Goal: Task Accomplishment & Management: Complete application form

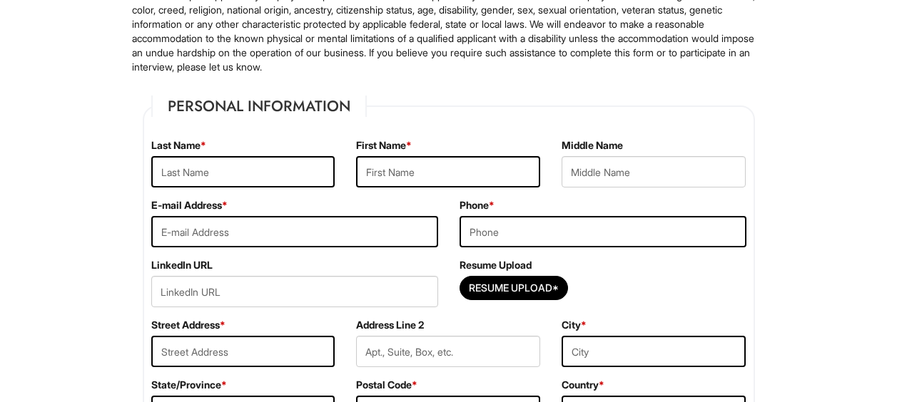
scroll to position [143, 0]
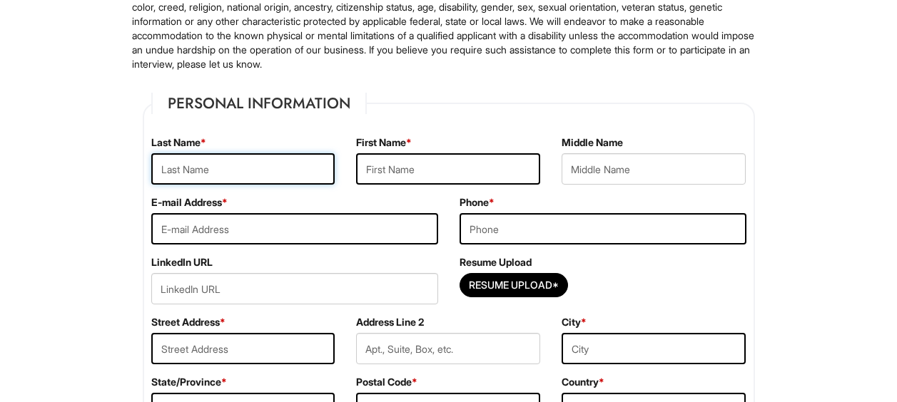
drag, startPoint x: 245, startPoint y: 183, endPoint x: 235, endPoint y: 174, distance: 13.2
click at [243, 181] on input "text" at bounding box center [243, 168] width 184 height 31
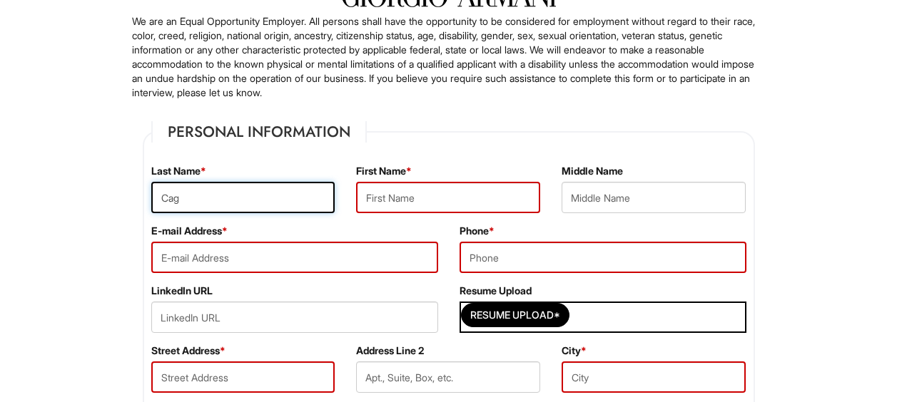
scroll to position [87, 0]
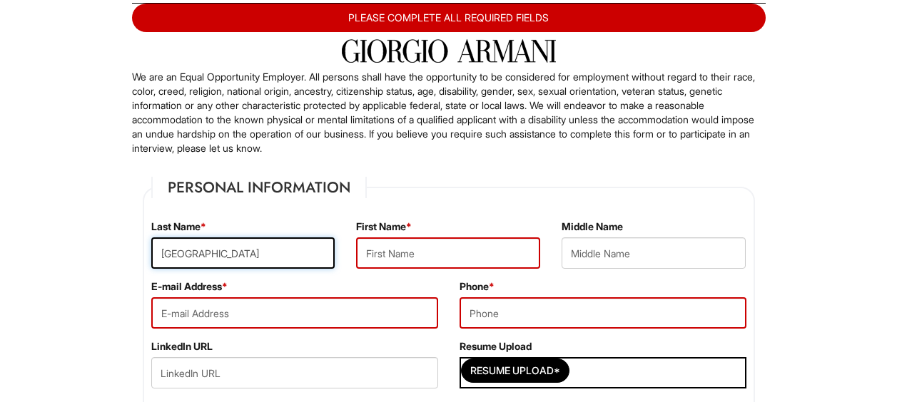
type input "Cagbabanua"
click at [440, 248] on input "text" at bounding box center [448, 253] width 184 height 31
type input "Leif"
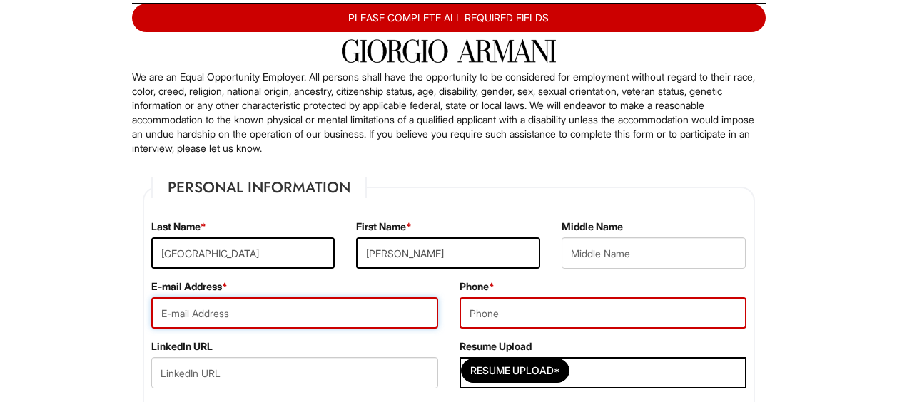
click at [377, 315] on input "email" at bounding box center [294, 312] width 287 height 31
type input "leifcagbabanua@yahoo.com"
type input "Axel Paquito"
type input "7736834681"
type input "9610 Franklin Avenue Apt 520"
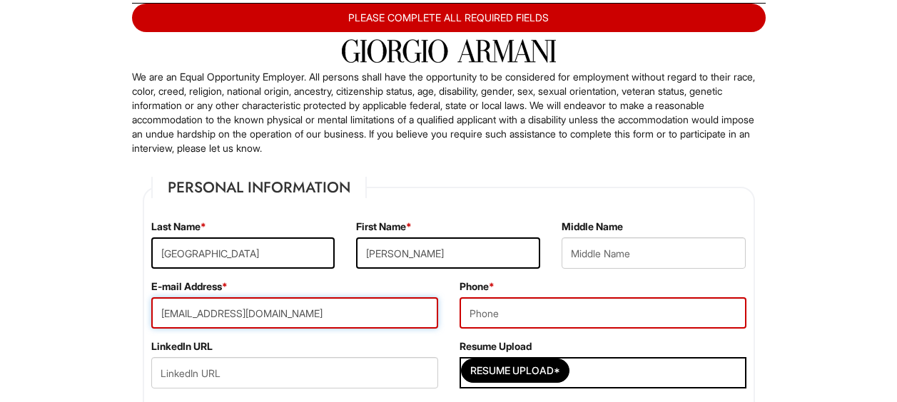
type input "9610 franklin AVE"
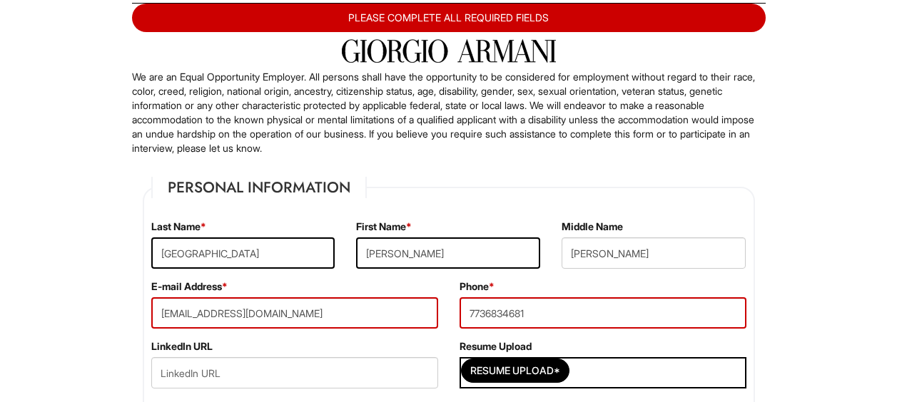
type input "Asian, not Hispanic or Latino"
select select "IL"
type input "60131"
select select "United States of America"
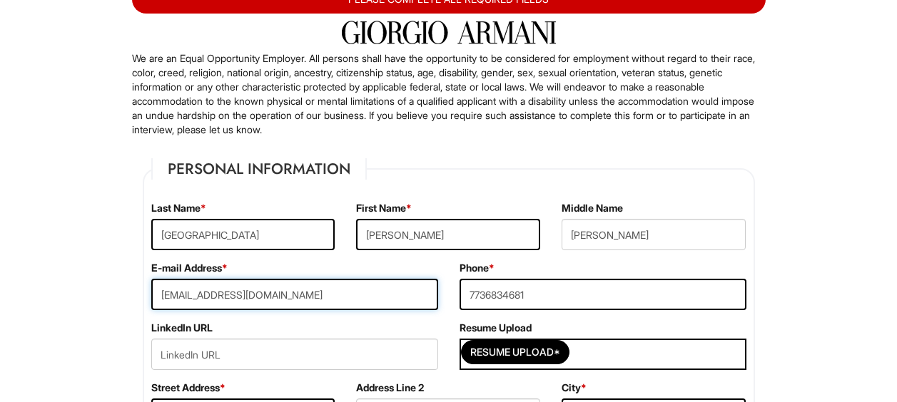
scroll to position [158, 0]
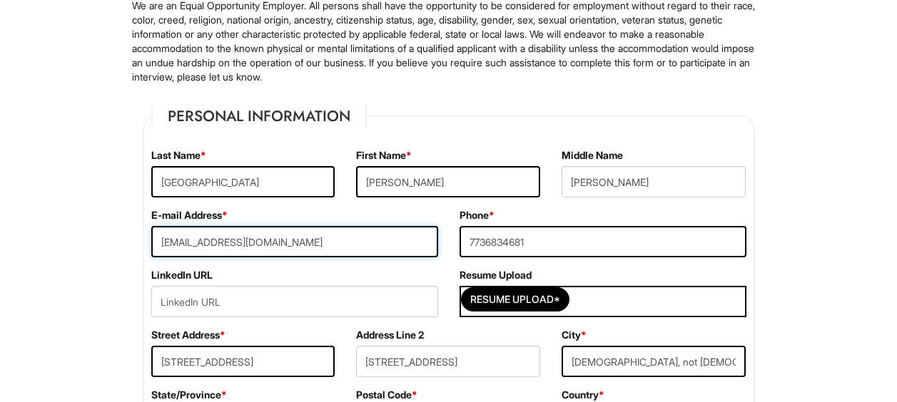
click at [372, 235] on input "leifcagbabanua99@gmail.com" at bounding box center [294, 241] width 287 height 31
type input "leifcagbabanua@yahoo.com"
click at [596, 188] on input "Axel Paquito" at bounding box center [653, 181] width 184 height 31
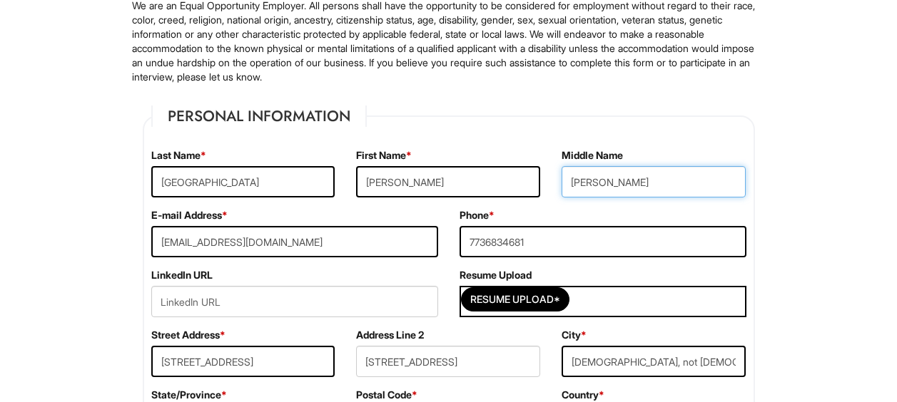
click at [596, 188] on input "Axel Paquito" at bounding box center [653, 181] width 184 height 31
click at [594, 189] on input "Axel Paquito" at bounding box center [653, 181] width 184 height 31
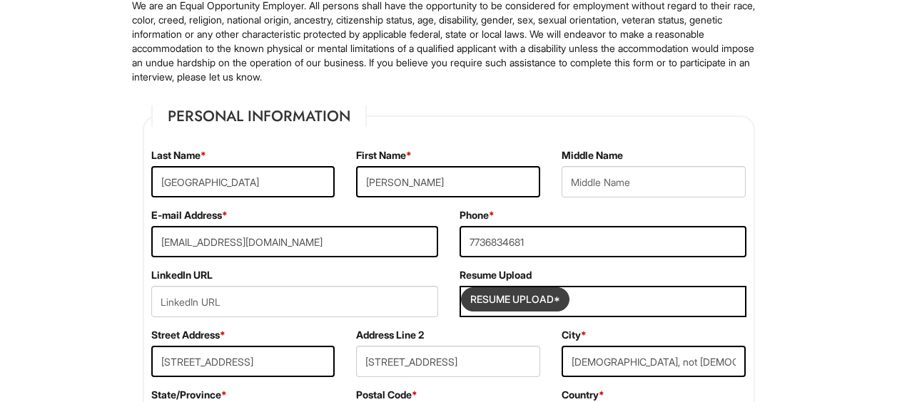
click at [531, 300] on input "Resume Upload*" at bounding box center [515, 299] width 107 height 23
type input "C:\fakepath\pre-apprentice resume.pdf"
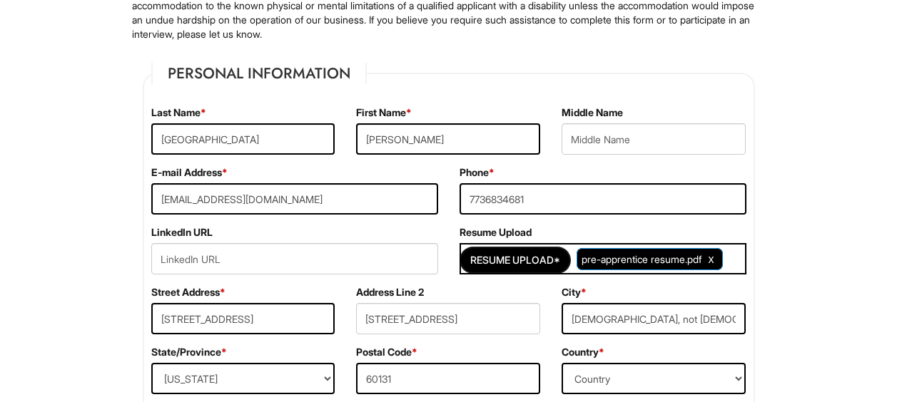
scroll to position [372, 0]
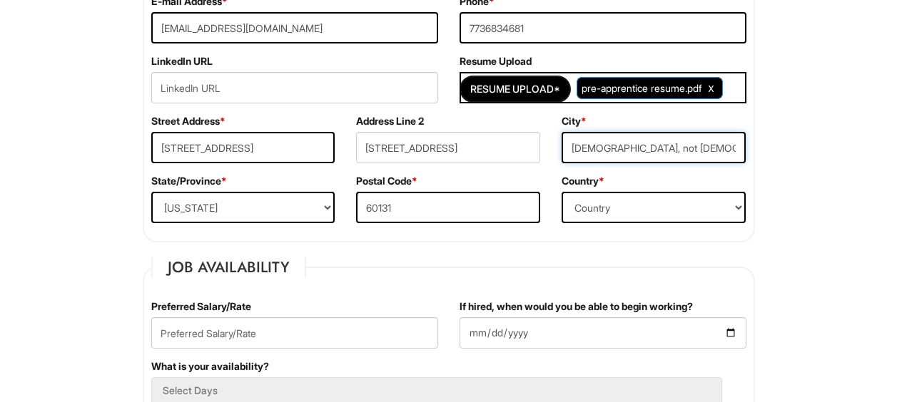
click at [643, 151] on input "Asian, not Hispanic or Latino" at bounding box center [653, 147] width 184 height 31
type input "Franklin Park"
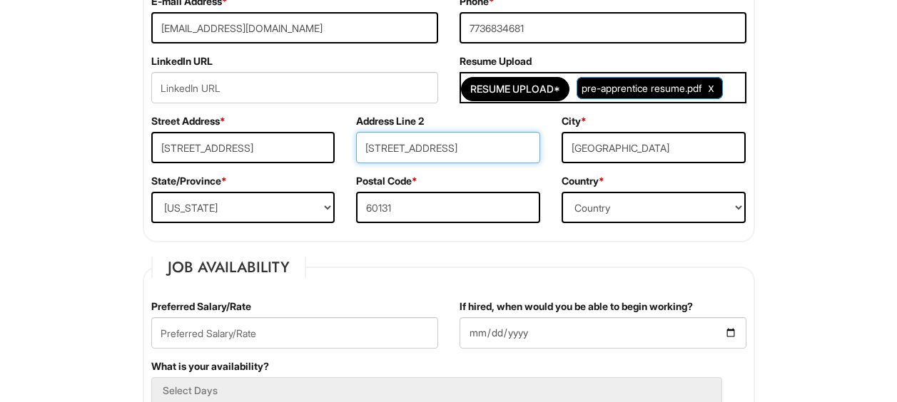
click at [463, 148] on input "9610 franklin AVE" at bounding box center [448, 147] width 184 height 31
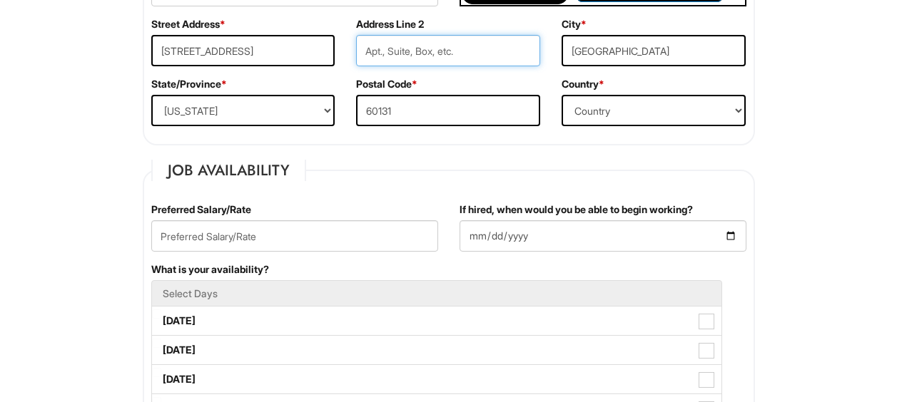
scroll to position [515, 0]
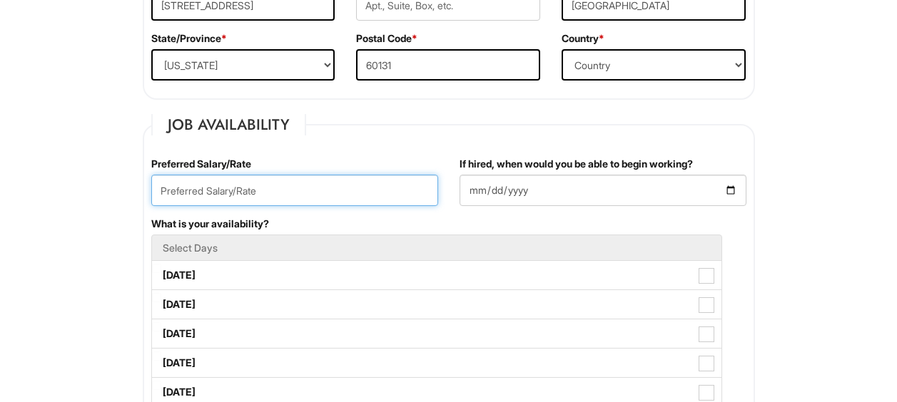
click at [263, 181] on input "text" at bounding box center [294, 190] width 287 height 31
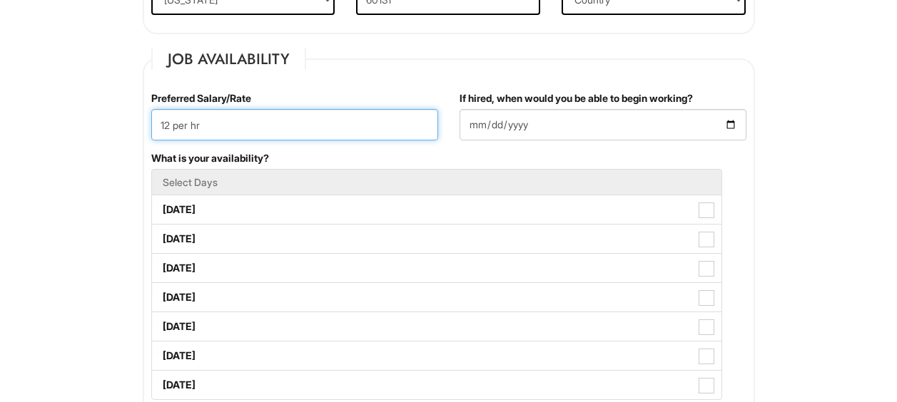
scroll to position [586, 0]
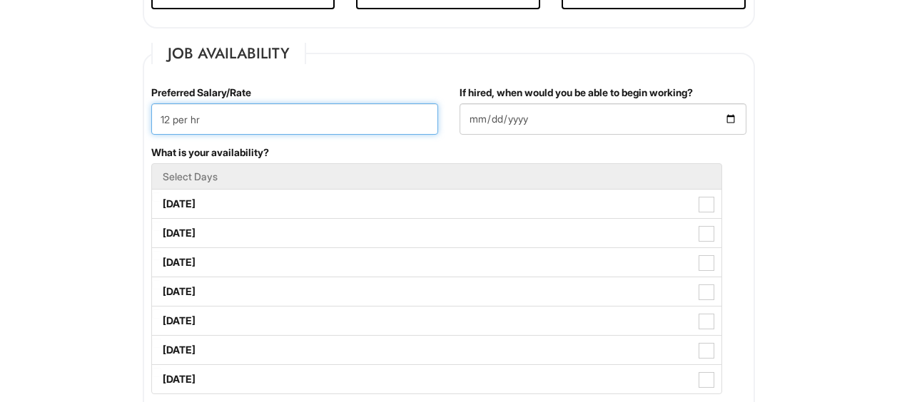
type input "12 per hr"
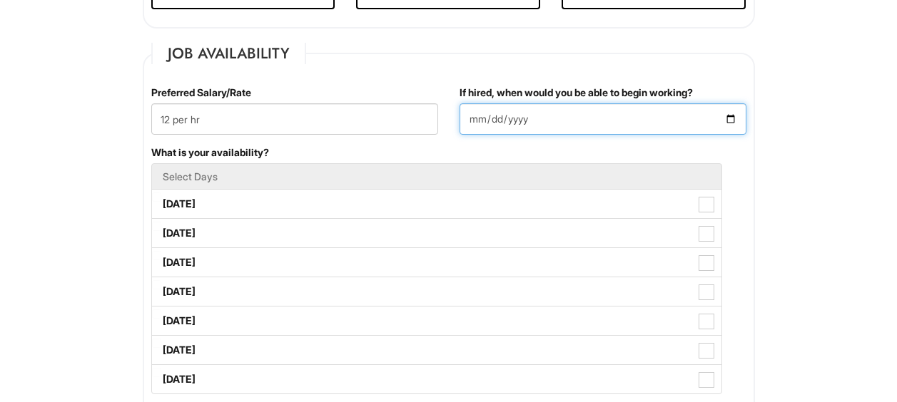
click at [733, 116] on input "If hired, when would you be able to begin working?" at bounding box center [602, 118] width 287 height 31
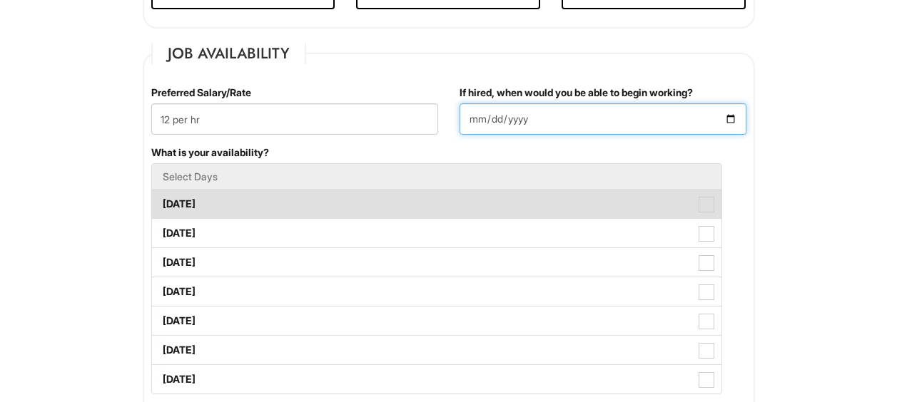
type input "2025-08-20"
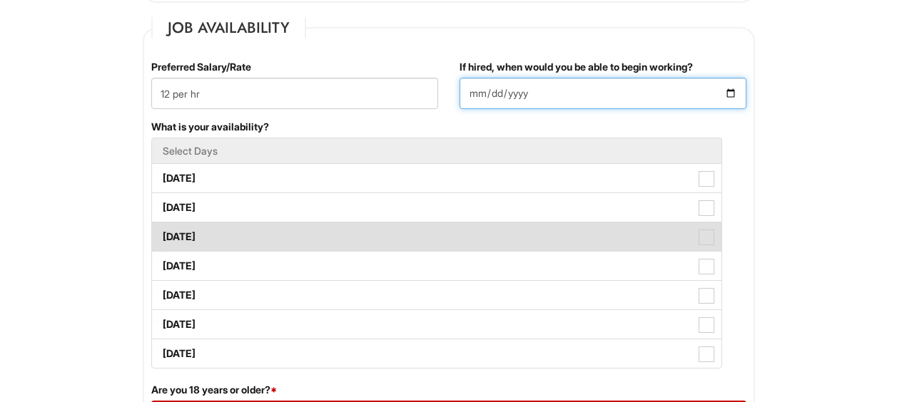
scroll to position [658, 0]
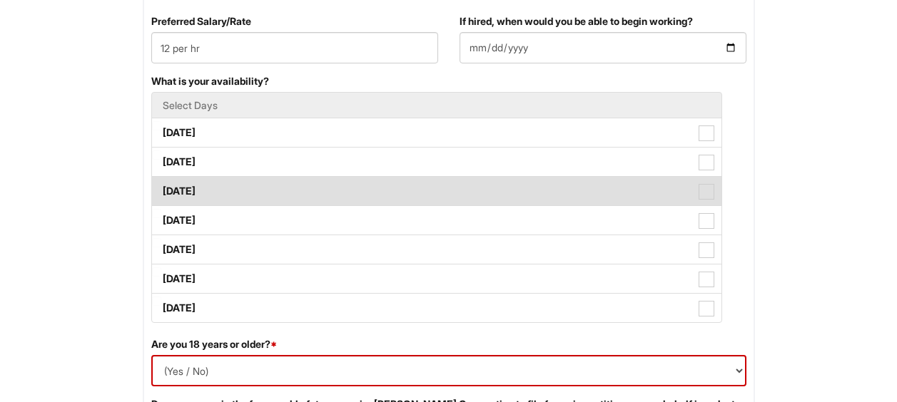
click at [323, 195] on label "Wednesday" at bounding box center [436, 191] width 569 height 29
click at [161, 189] on Available_Wednesday "Wednesday" at bounding box center [156, 184] width 9 height 9
checkbox Available_Wednesday "true"
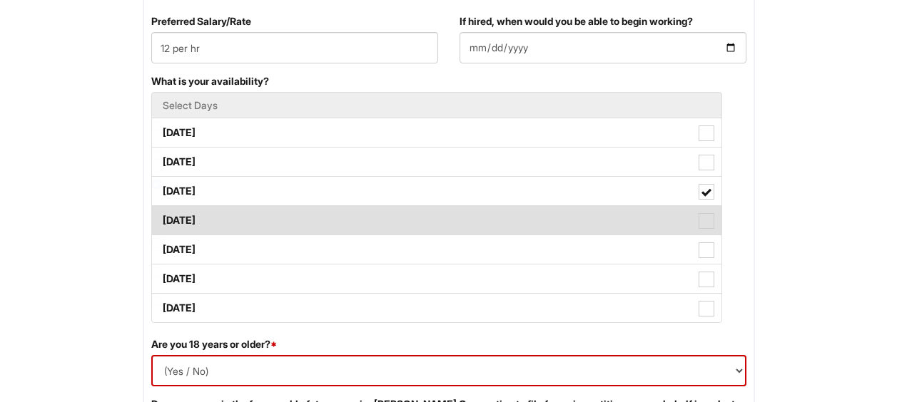
click at [329, 210] on label "Thursday" at bounding box center [436, 220] width 569 height 29
click at [161, 210] on Available_Thursday "Thursday" at bounding box center [156, 213] width 9 height 9
checkbox Available_Thursday "true"
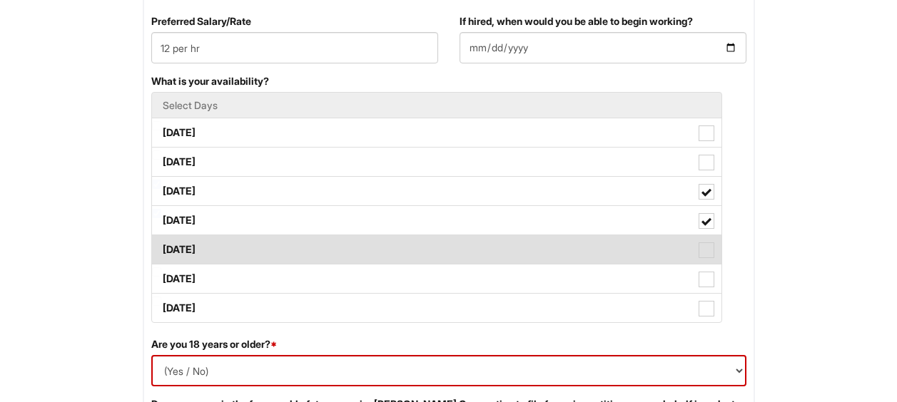
click at [297, 244] on label "Friday" at bounding box center [436, 249] width 569 height 29
click at [161, 244] on Available_Friday "Friday" at bounding box center [156, 242] width 9 height 9
checkbox Available_Friday "true"
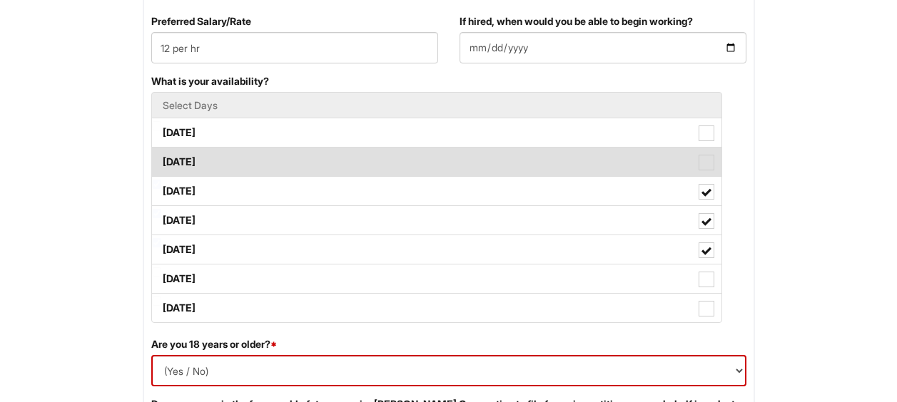
click at [236, 156] on label "Tuesday" at bounding box center [436, 162] width 569 height 29
click at [161, 156] on Available_Tuesday "Tuesday" at bounding box center [156, 155] width 9 height 9
checkbox Available_Tuesday "true"
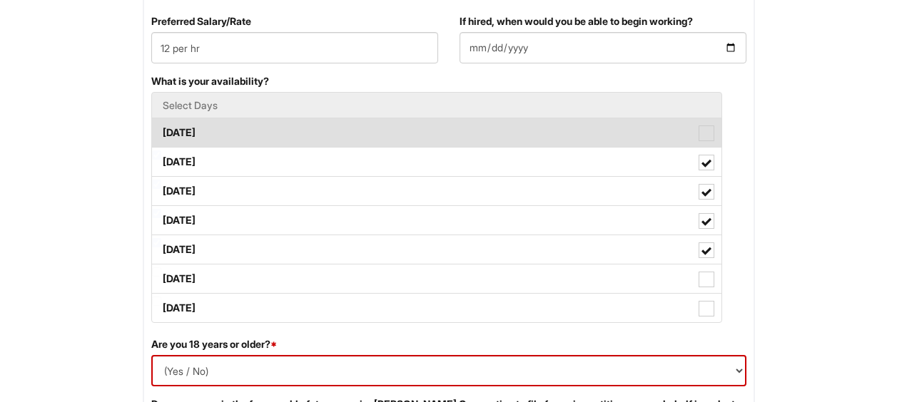
click at [220, 126] on label "Monday" at bounding box center [436, 132] width 569 height 29
click at [161, 126] on Available_Monday "Monday" at bounding box center [156, 125] width 9 height 9
checkbox Available_Monday "true"
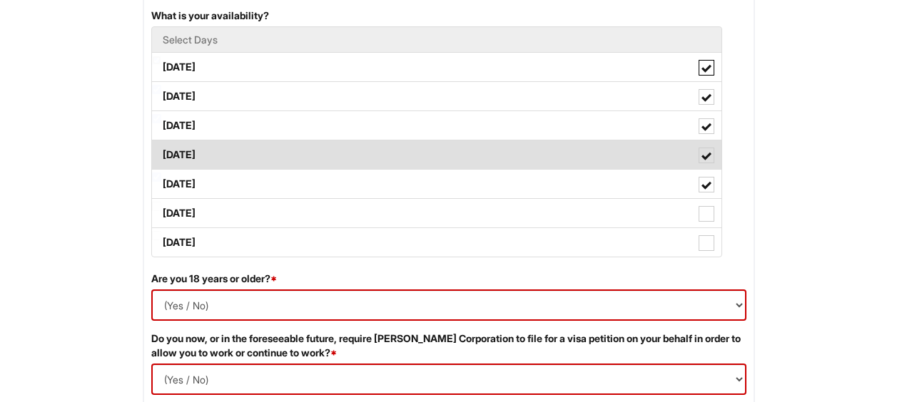
scroll to position [729, 0]
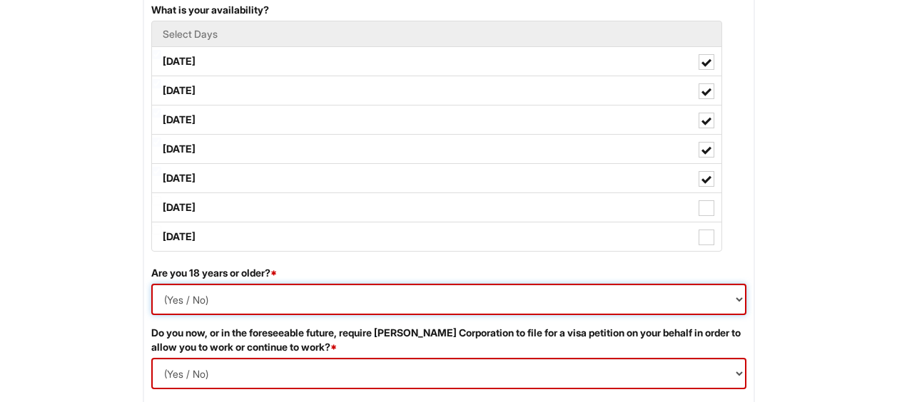
click at [249, 300] on select "(Yes / No) Yes No" at bounding box center [448, 299] width 595 height 31
select select "Yes"
click at [151, 284] on select "(Yes / No) Yes No" at bounding box center [448, 299] width 595 height 31
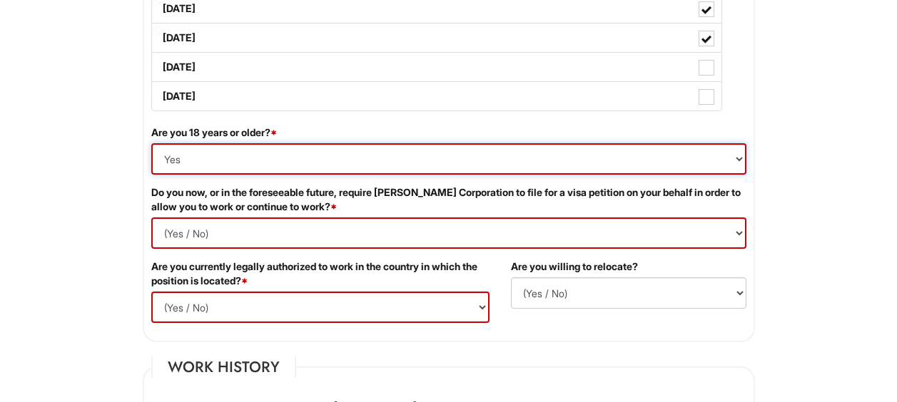
scroll to position [872, 0]
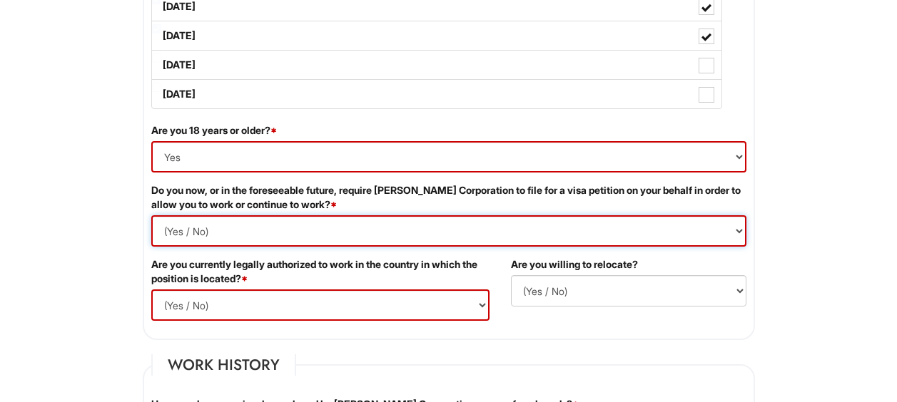
click at [282, 226] on Required "(Yes / No) Yes No" at bounding box center [448, 230] width 595 height 31
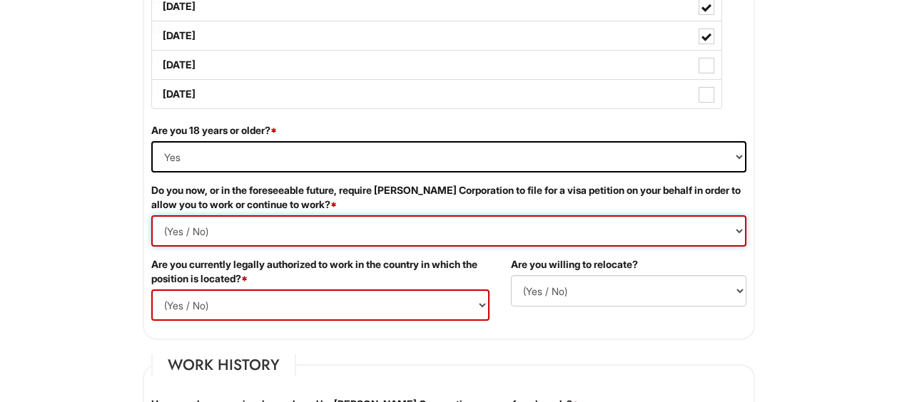
select Required "No"
click at [151, 215] on Required "(Yes / No) Yes No" at bounding box center [448, 230] width 595 height 31
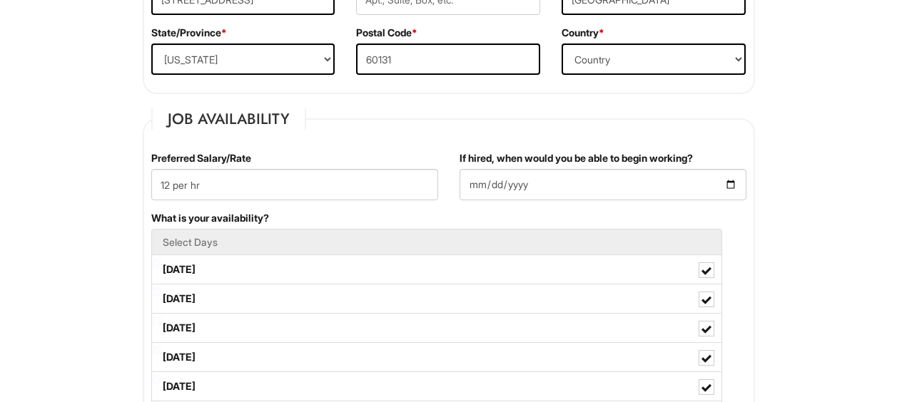
scroll to position [515, 0]
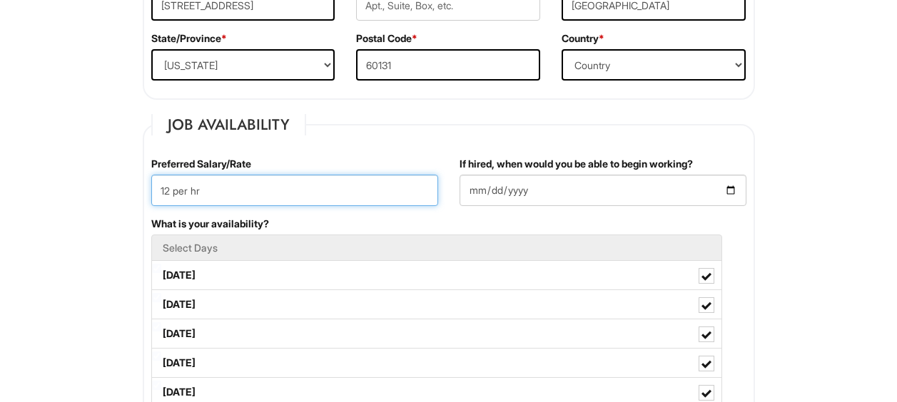
click at [170, 193] on input "12 per hr" at bounding box center [294, 190] width 287 height 31
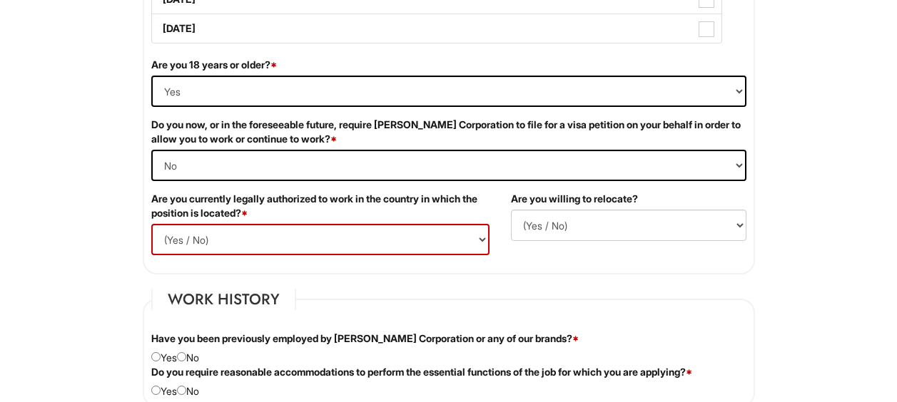
scroll to position [943, 0]
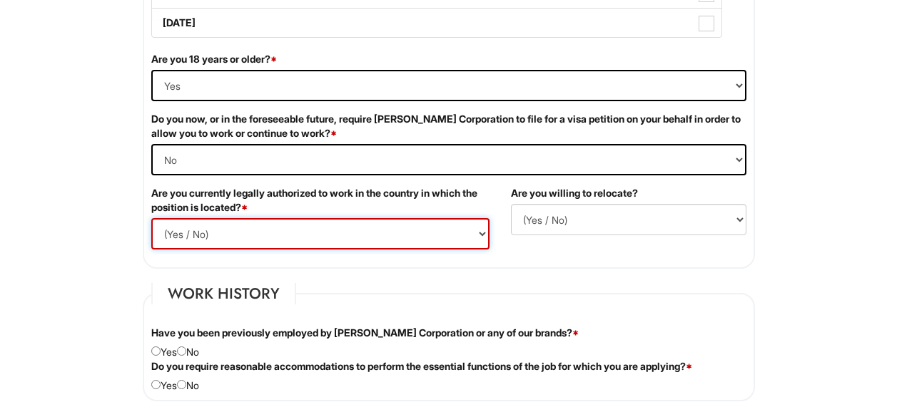
click at [305, 233] on select "(Yes / No) Yes No" at bounding box center [320, 233] width 338 height 31
select select "Yes"
click at [151, 218] on select "(Yes / No) Yes No" at bounding box center [320, 233] width 338 height 31
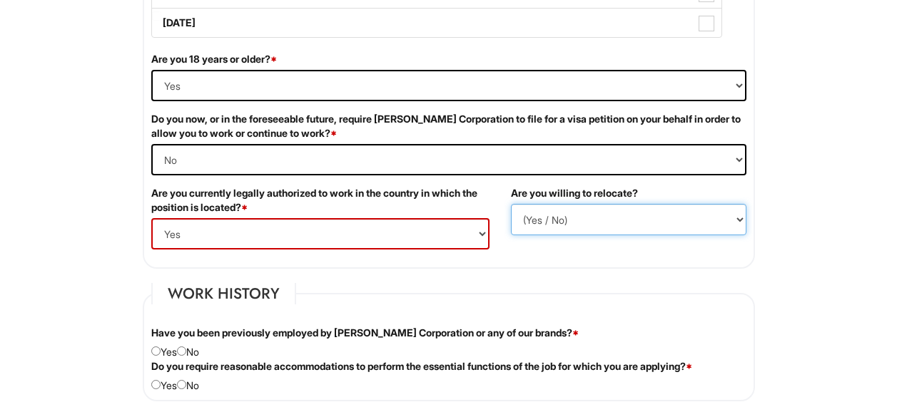
click at [547, 222] on select "(Yes / No) No Yes" at bounding box center [628, 219] width 235 height 31
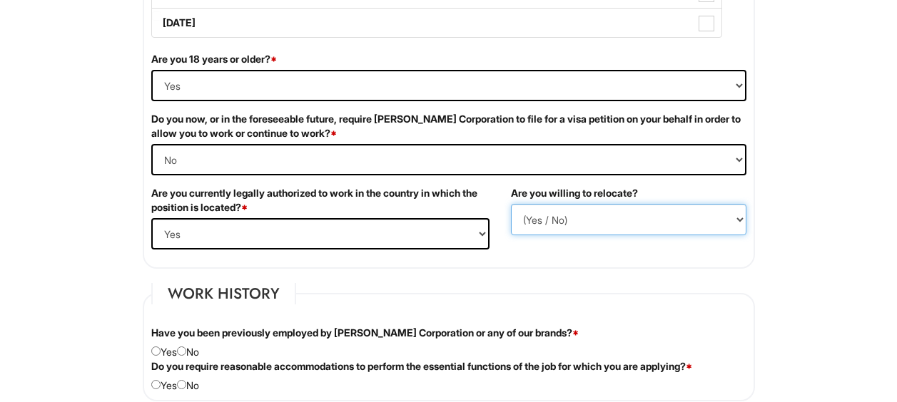
select select "N"
click at [511, 204] on select "(Yes / No) No Yes" at bounding box center [628, 219] width 235 height 31
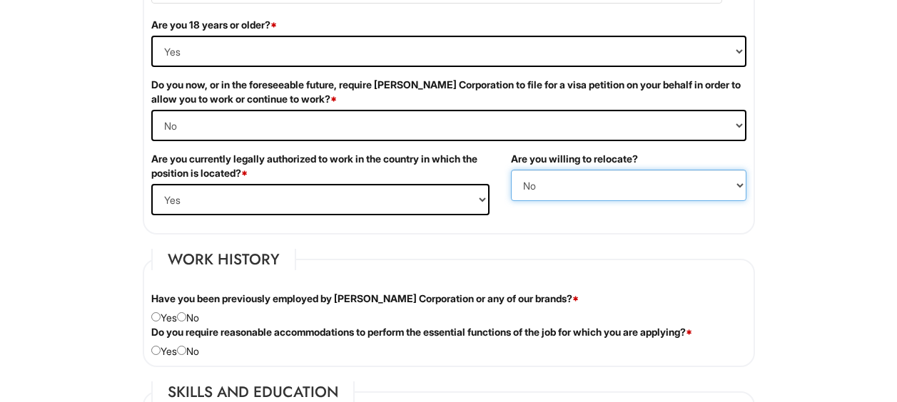
scroll to position [1157, 0]
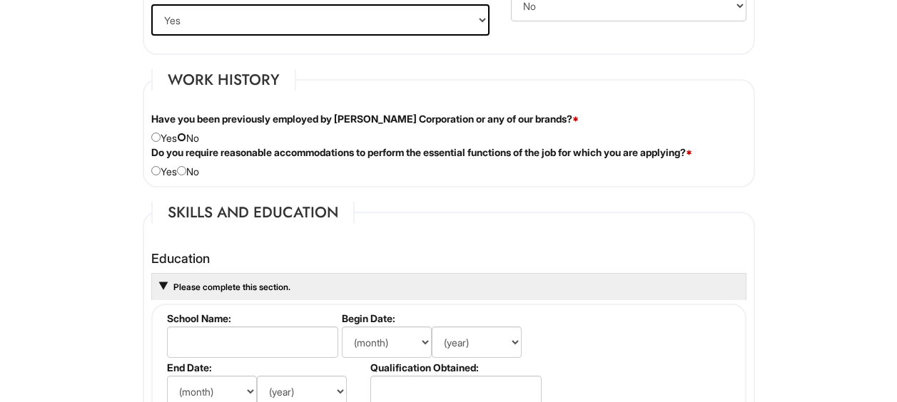
click at [186, 135] on input "radio" at bounding box center [181, 137] width 9 height 9
radio input "true"
click at [152, 170] on input "radio" at bounding box center [155, 170] width 9 height 9
radio input "true"
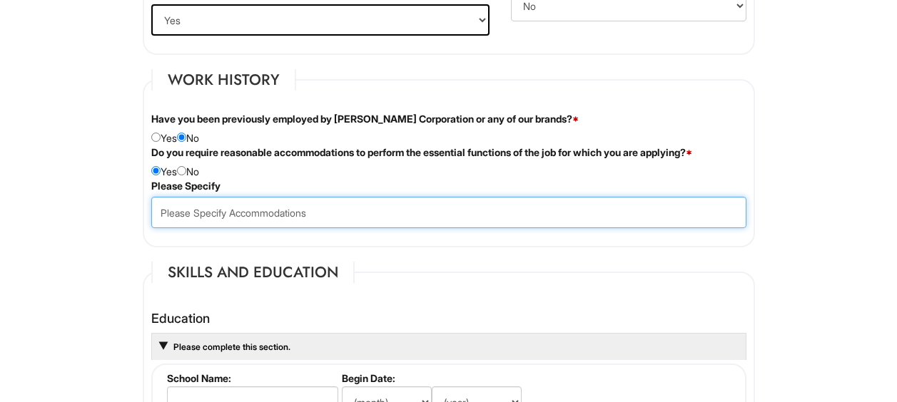
click at [189, 210] on input "text" at bounding box center [448, 212] width 595 height 31
type input "Scoliosis (American with Disability Act)"
click at [445, 213] on input "Scoliosis (American with Disability Act)" at bounding box center [448, 212] width 595 height 31
drag, startPoint x: 377, startPoint y: 216, endPoint x: 208, endPoint y: 213, distance: 169.1
click at [208, 213] on input "Scoliosis (American with Disability Act)" at bounding box center [448, 212] width 595 height 31
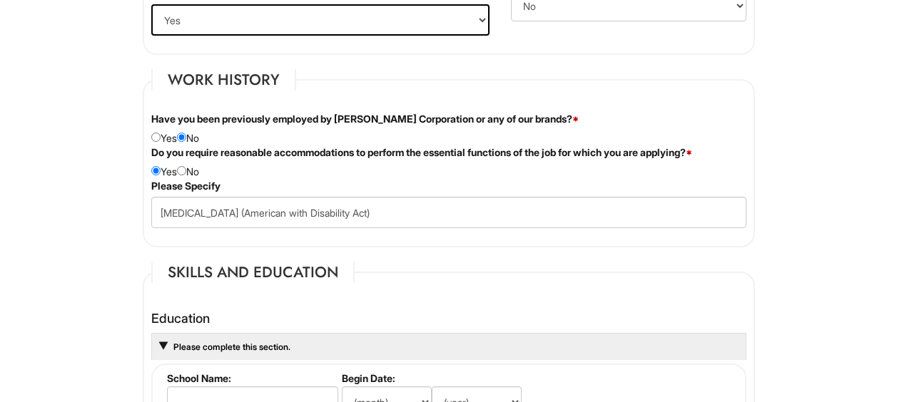
click at [297, 162] on div "Do you require reasonable accommodations to perform the essential functions of …" at bounding box center [449, 163] width 616 height 34
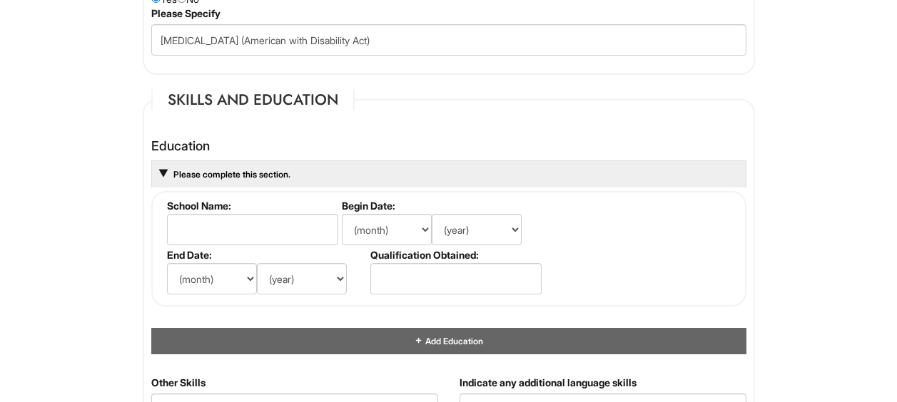
scroll to position [1371, 0]
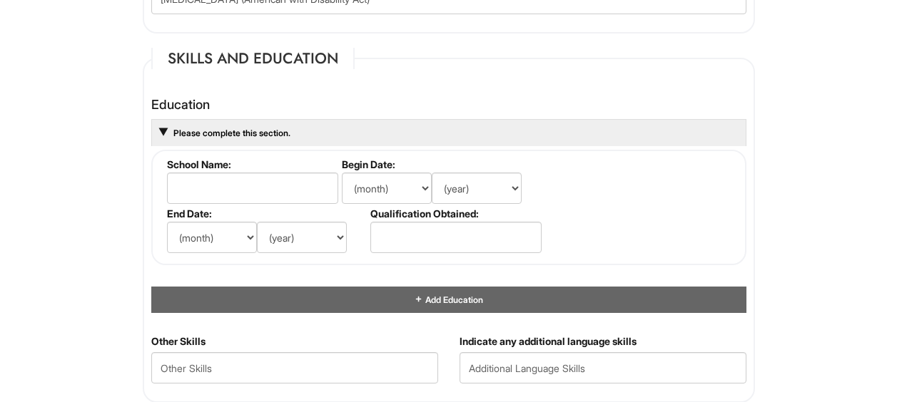
click at [247, 205] on li "School Name:" at bounding box center [250, 182] width 175 height 49
click at [247, 198] on input "text" at bounding box center [252, 188] width 171 height 31
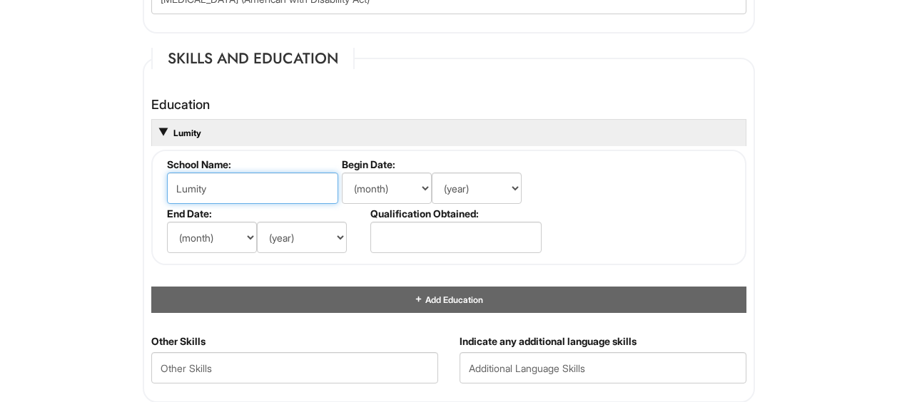
type input "Lumity"
click at [399, 212] on label "Qualification Obtained:" at bounding box center [454, 214] width 169 height 12
click at [377, 194] on select "(month) Jan Feb Mar Apr May Jun Jul Aug Sep Oct Nov Dec" at bounding box center [387, 188] width 90 height 31
select select "7"
click at [342, 173] on select "(month) Jan Feb Mar Apr May Jun Jul Aug Sep Oct Nov Dec" at bounding box center [387, 188] width 90 height 31
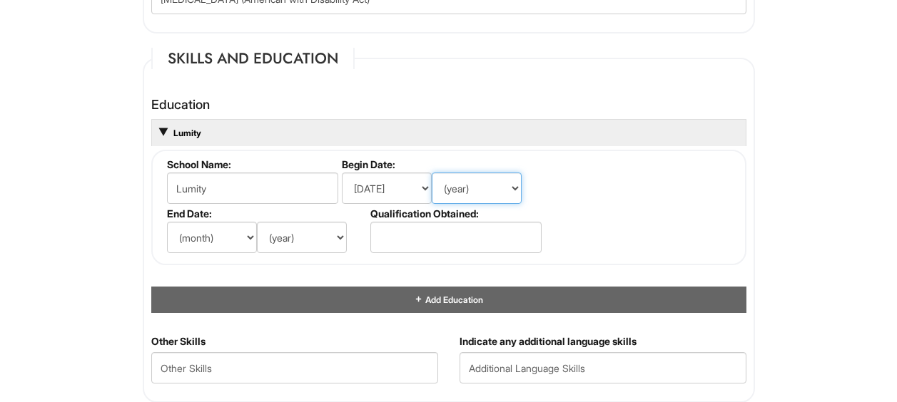
click at [491, 177] on select "(year) 2029 2028 2027 2026 2025 2024 2023 2022 2021 2020 2019 2018 2017 2016 20…" at bounding box center [477, 188] width 90 height 31
select select "2024"
click at [432, 173] on select "(year) 2029 2028 2027 2026 2025 2024 2023 2022 2021 2020 2019 2018 2017 2016 20…" at bounding box center [477, 188] width 90 height 31
click at [222, 234] on select "(month) Jan Feb Mar Apr May Jun Jul Aug Sep Oct Nov Dec" at bounding box center [212, 237] width 90 height 31
select select "11"
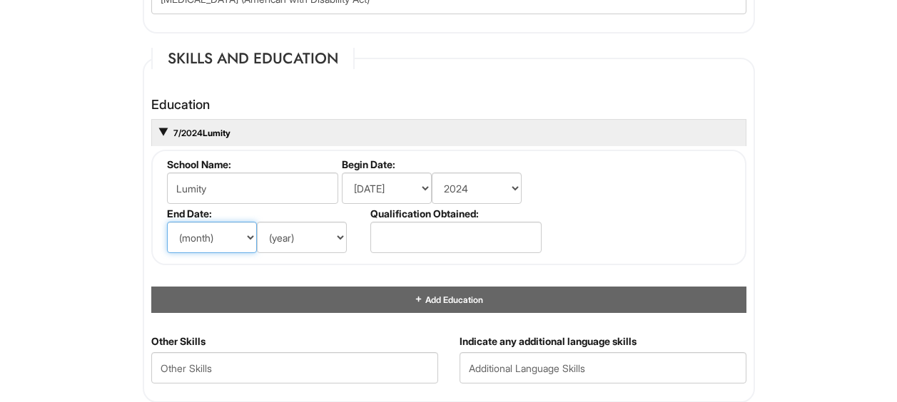
click at [167, 222] on select "(month) Jan Feb Mar Apr May Jun Jul Aug Sep Oct Nov Dec" at bounding box center [212, 237] width 90 height 31
click at [297, 245] on select "(year) 2029 2028 2027 2026 2025 2024 2023 2022 2021 2020 2019 2018 2017 2016 20…" at bounding box center [302, 237] width 90 height 31
select select "2024"
click at [257, 222] on select "(year) 2029 2028 2027 2026 2025 2024 2023 2022 2021 2020 2019 2018 2017 2016 20…" at bounding box center [302, 237] width 90 height 31
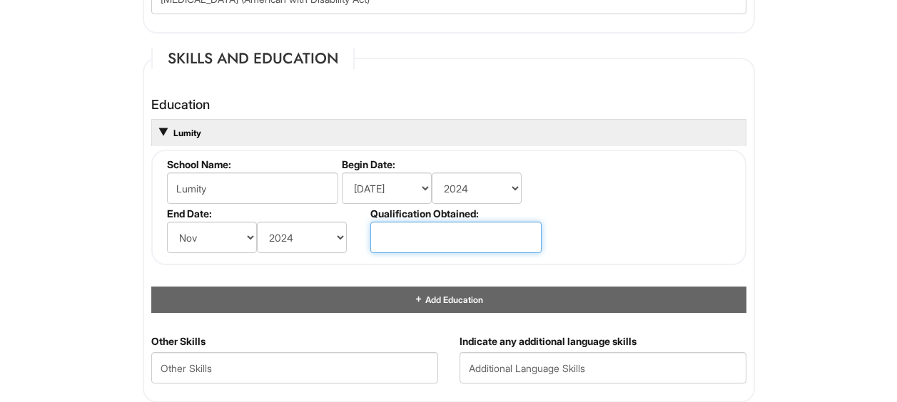
click at [390, 236] on input "text" at bounding box center [455, 237] width 171 height 31
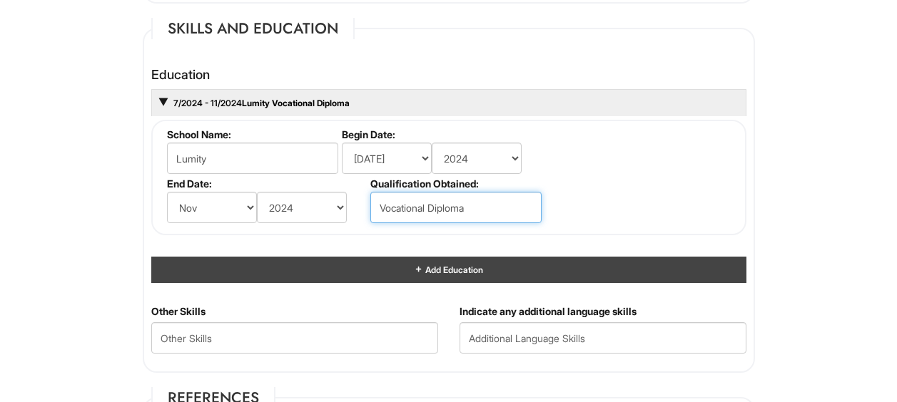
scroll to position [1442, 0]
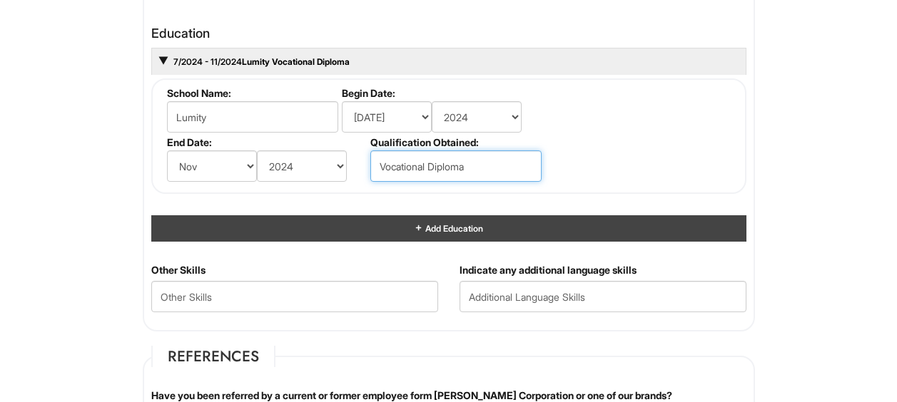
type input "Vocational Diploma"
click at [358, 230] on div "Add Education" at bounding box center [448, 228] width 595 height 26
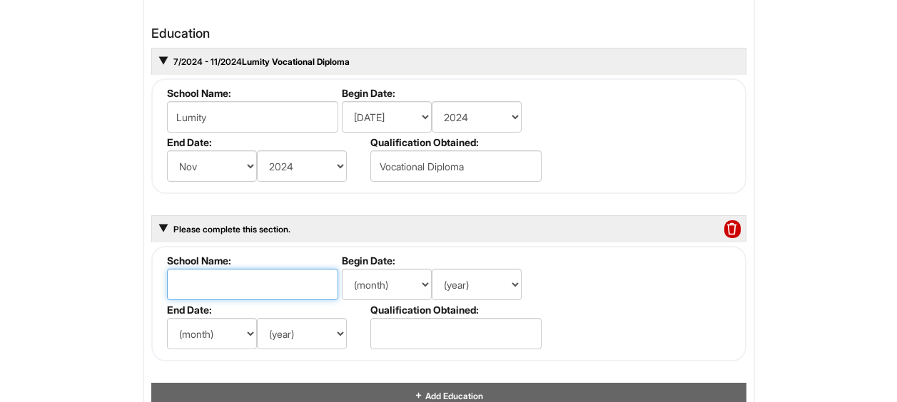
click at [277, 278] on input "text" at bounding box center [252, 284] width 171 height 31
type input "C"
type input "O"
type input "P"
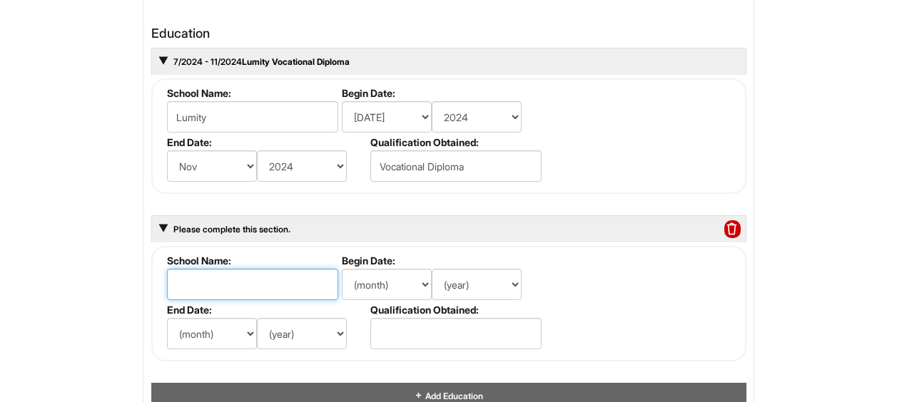
type input "C"
type input "East Leyden High School"
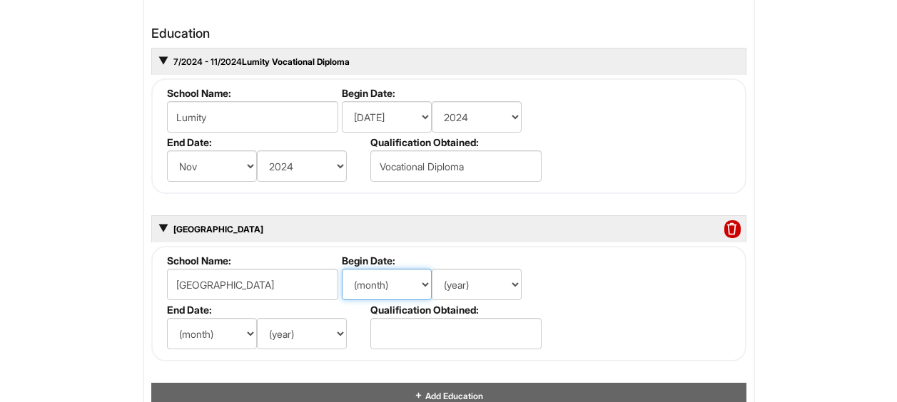
click at [381, 283] on select "(month) Jan Feb Mar Apr May Jun Jul Aug Sep Oct Nov Dec" at bounding box center [387, 284] width 90 height 31
select select "8"
click at [342, 269] on select "(month) Jan Feb Mar Apr May Jun Jul Aug Sep Oct Nov Dec" at bounding box center [387, 284] width 90 height 31
click at [494, 291] on select "(year) 2029 2028 2027 2026 2025 2024 2023 2022 2021 2020 2019 2018 2017 2016 20…" at bounding box center [477, 284] width 90 height 31
select select "2013"
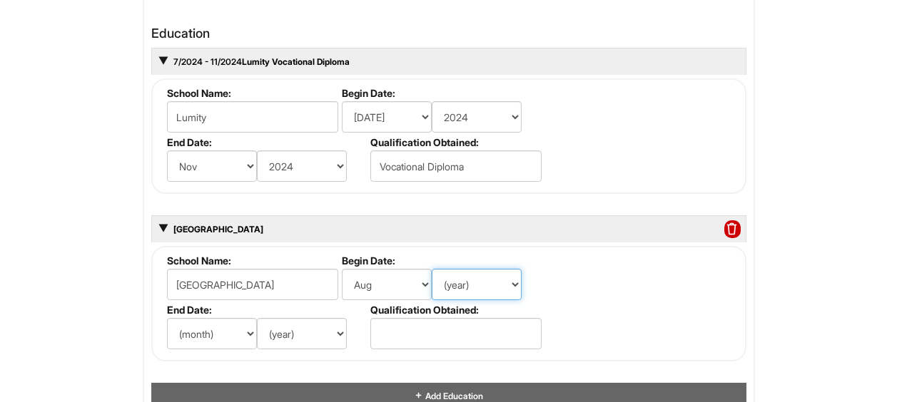
click at [432, 269] on select "(year) 2029 2028 2027 2026 2025 2024 2023 2022 2021 2020 2019 2018 2017 2016 20…" at bounding box center [477, 284] width 90 height 31
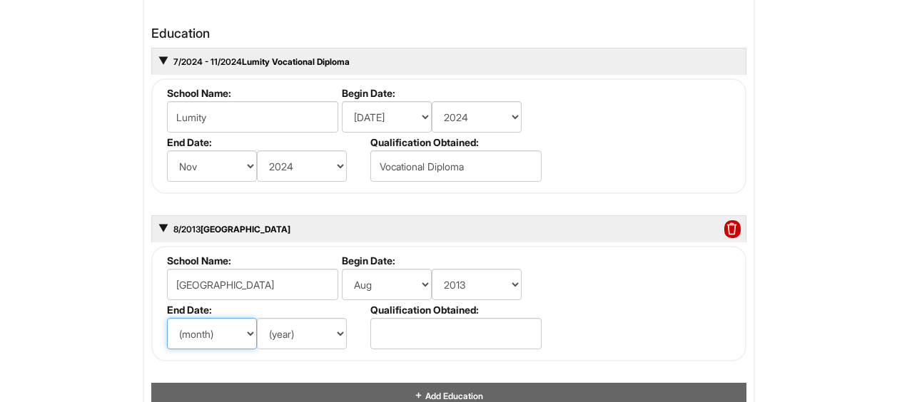
click at [218, 344] on select "(month) Jan Feb Mar Apr May Jun Jul Aug Sep Oct Nov Dec" at bounding box center [212, 333] width 90 height 31
select select "5"
click at [167, 318] on select "(month) Jan Feb Mar Apr May Jun Jul Aug Sep Oct Nov Dec" at bounding box center [212, 333] width 90 height 31
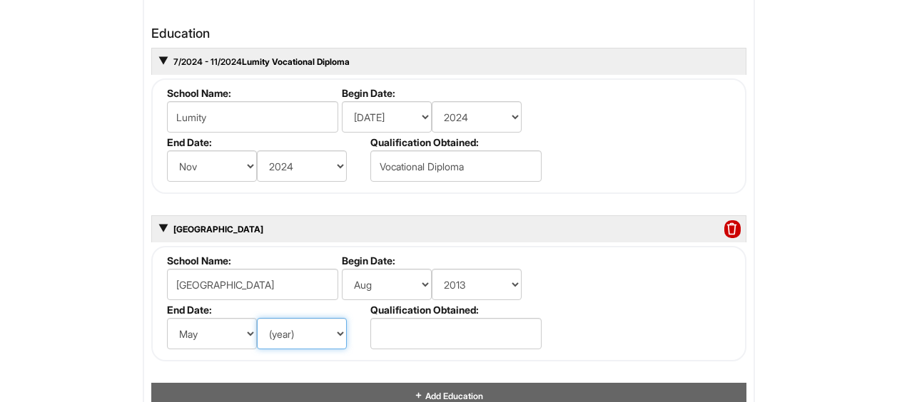
click at [273, 345] on select "(year) 2029 2028 2027 2026 2025 2024 2023 2022 2021 2020 2019 2018 2017 2016 20…" at bounding box center [302, 333] width 90 height 31
select select "2017"
click at [257, 318] on select "(year) 2029 2028 2027 2026 2025 2024 2023 2022 2021 2020 2019 2018 2017 2016 20…" at bounding box center [302, 333] width 90 height 31
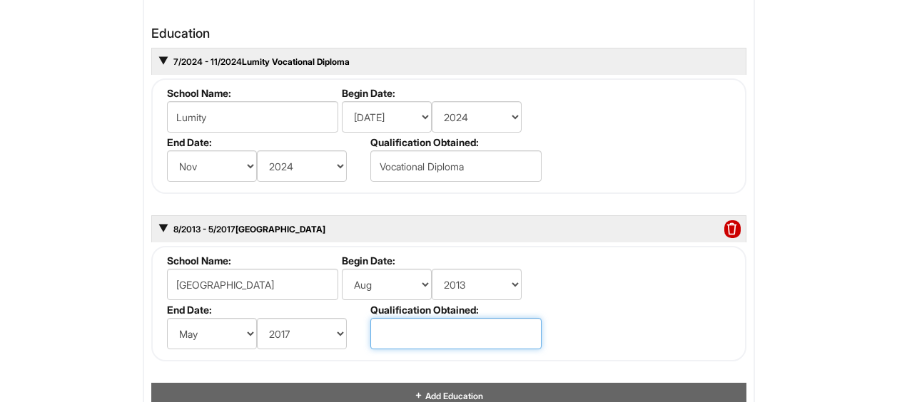
click at [404, 337] on input "text" at bounding box center [455, 333] width 171 height 31
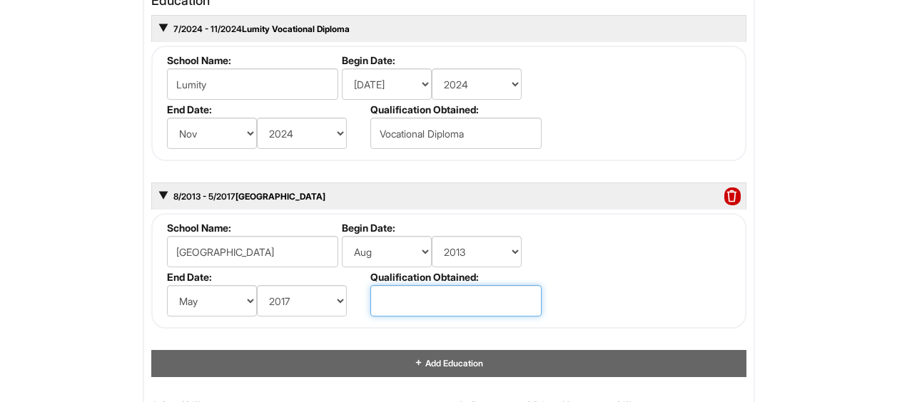
scroll to position [1585, 0]
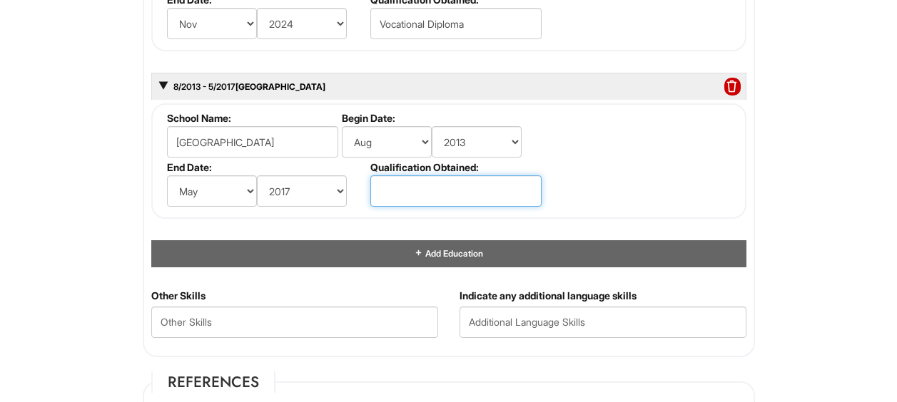
click at [435, 188] on input "text" at bounding box center [455, 190] width 171 height 31
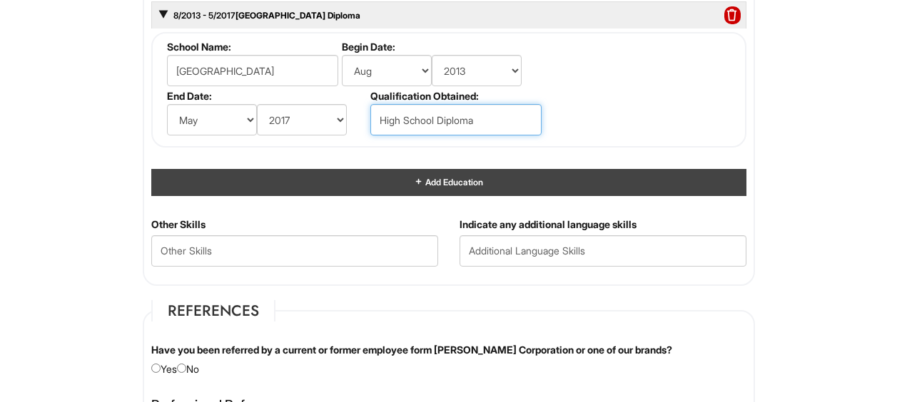
type input "High School Diploma"
click at [440, 186] on span "Add Education" at bounding box center [452, 182] width 59 height 11
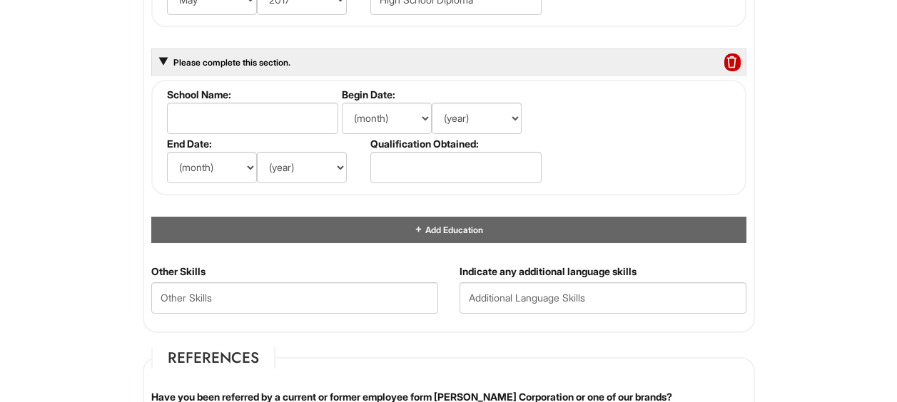
scroll to position [1799, 0]
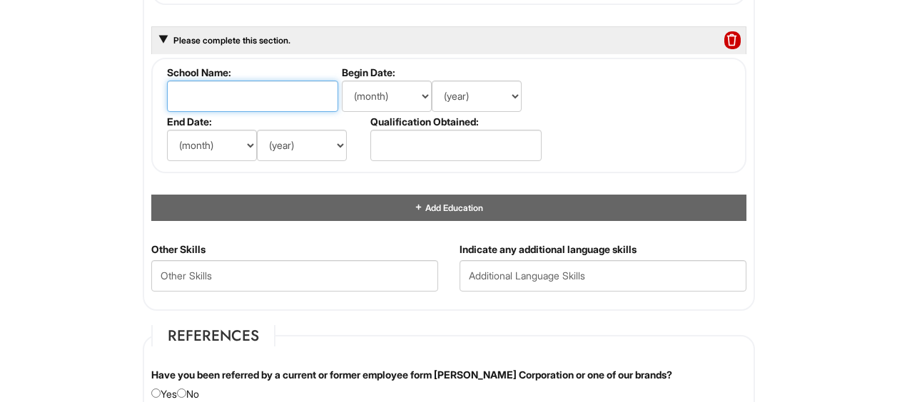
click at [269, 93] on input "text" at bounding box center [252, 96] width 171 height 31
type input "E"
type input "Triton College"
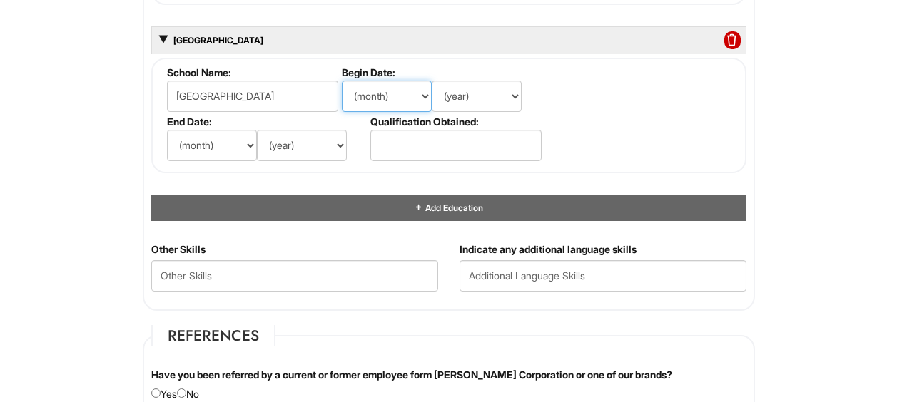
click at [399, 97] on select "(month) Jan Feb Mar Apr May Jun Jul Aug Sep Oct Nov Dec" at bounding box center [387, 96] width 90 height 31
select select "8"
click at [342, 81] on select "(month) Jan Feb Mar Apr May Jun Jul Aug Sep Oct Nov Dec" at bounding box center [387, 96] width 90 height 31
click at [485, 97] on select "(year) 2029 2028 2027 2026 2025 2024 2023 2022 2021 2020 2019 2018 2017 2016 20…" at bounding box center [477, 96] width 90 height 31
select select "2018"
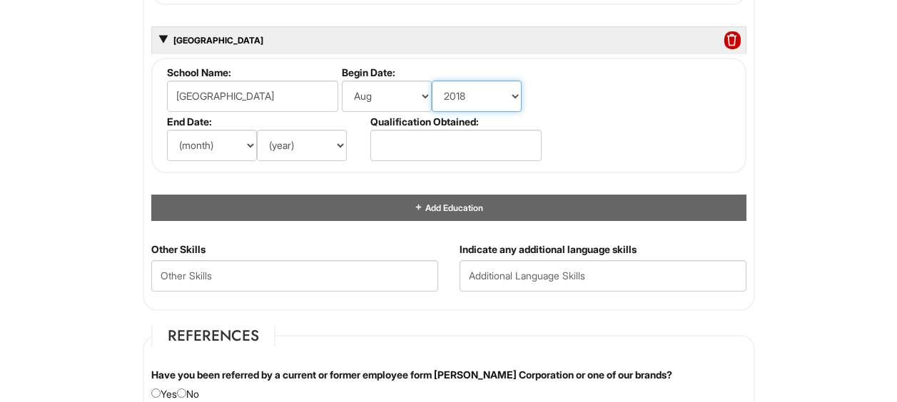
click at [432, 81] on select "(year) 2029 2028 2027 2026 2025 2024 2023 2022 2021 2020 2019 2018 2017 2016 20…" at bounding box center [477, 96] width 90 height 31
click at [205, 143] on select "(month) Jan Feb Mar Apr May Jun Jul Aug Sep Oct Nov Dec" at bounding box center [212, 145] width 90 height 31
select select "5"
click at [167, 130] on select "(month) Jan Feb Mar Apr May Jun Jul Aug Sep Oct Nov Dec" at bounding box center [212, 145] width 90 height 31
click at [315, 153] on select "(year) 2029 2028 2027 2026 2025 2024 2023 2022 2021 2020 2019 2018 2017 2016 20…" at bounding box center [302, 145] width 90 height 31
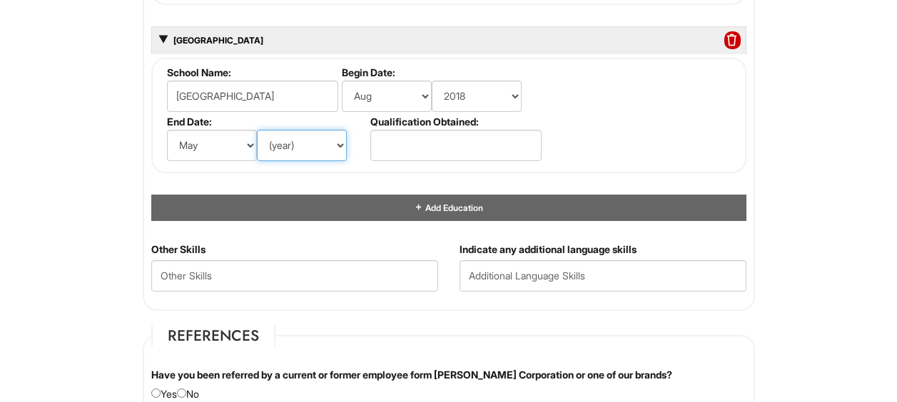
select select "2019"
click at [257, 130] on select "(year) 2029 2028 2027 2026 2025 2024 2023 2022 2021 2020 2019 2018 2017 2016 20…" at bounding box center [302, 145] width 90 height 31
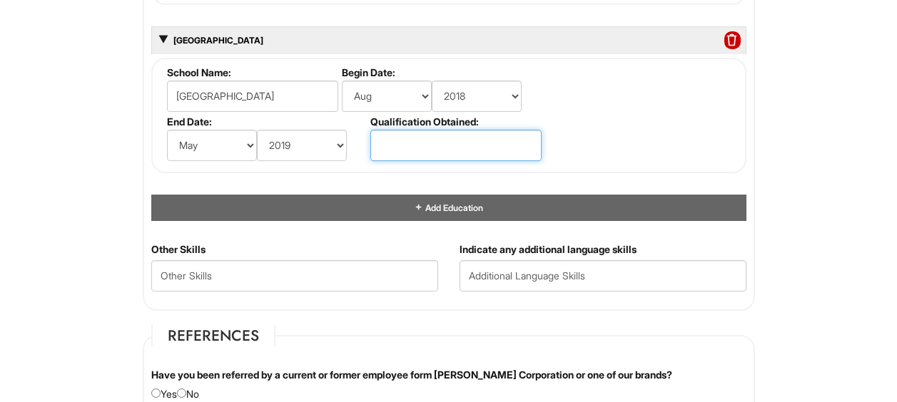
click at [403, 157] on input "text" at bounding box center [455, 145] width 171 height 31
type input "T"
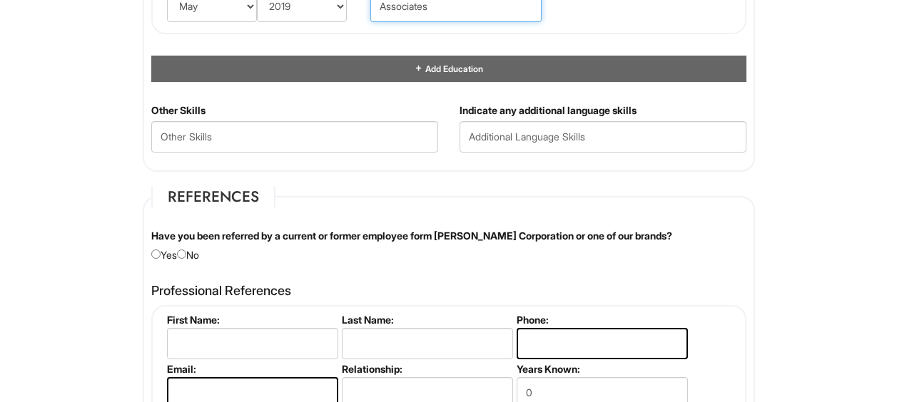
scroll to position [1942, 0]
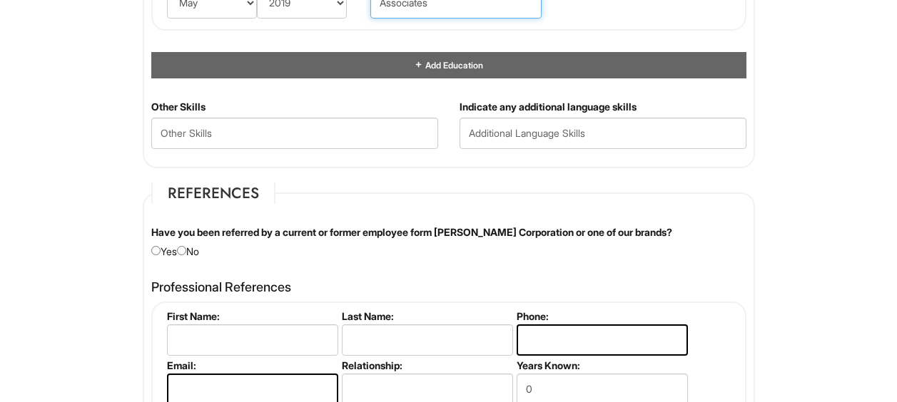
type input "Associates"
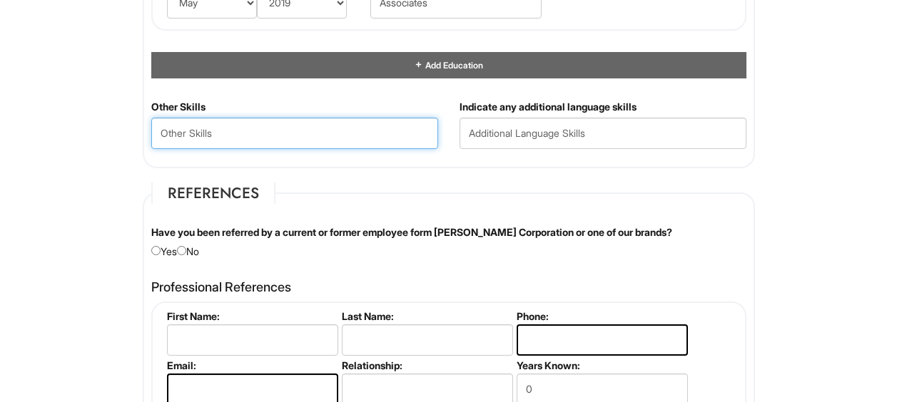
click at [273, 141] on Skills "text" at bounding box center [294, 133] width 287 height 31
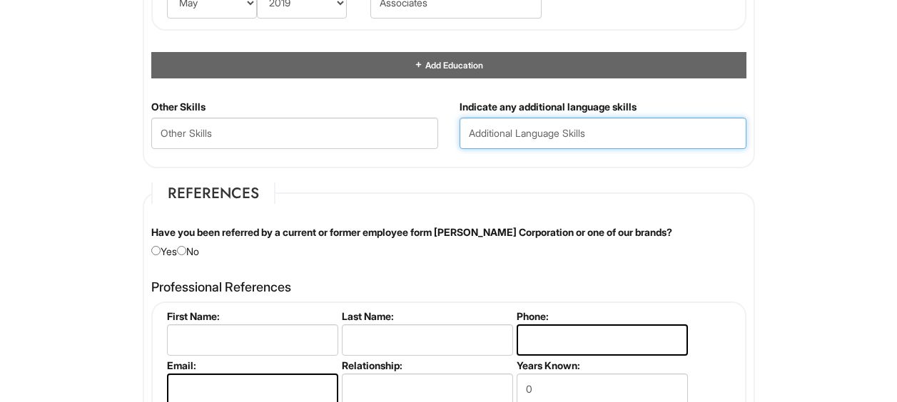
click at [512, 136] on input "text" at bounding box center [602, 133] width 287 height 31
click at [545, 133] on input "text" at bounding box center [602, 133] width 287 height 31
type input "S"
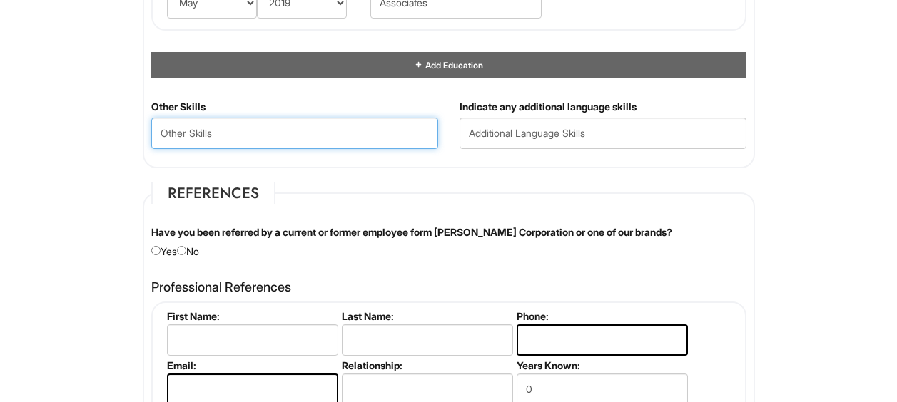
click at [226, 134] on Skills "text" at bounding box center [294, 133] width 287 height 31
type Skills "Generative AI"
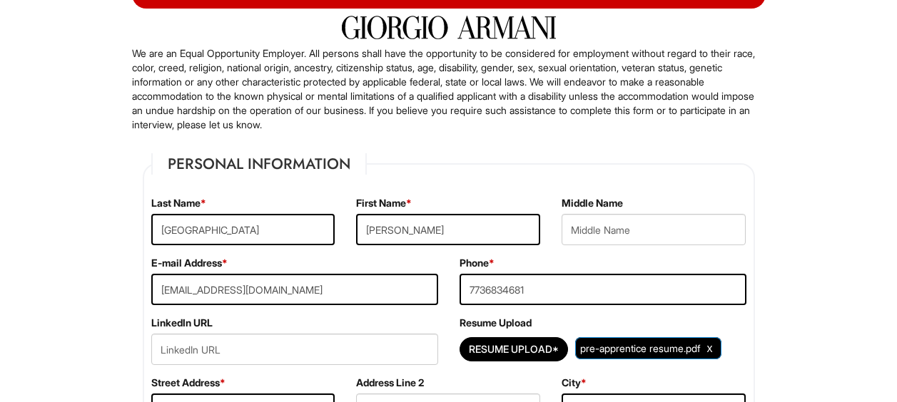
scroll to position [301, 0]
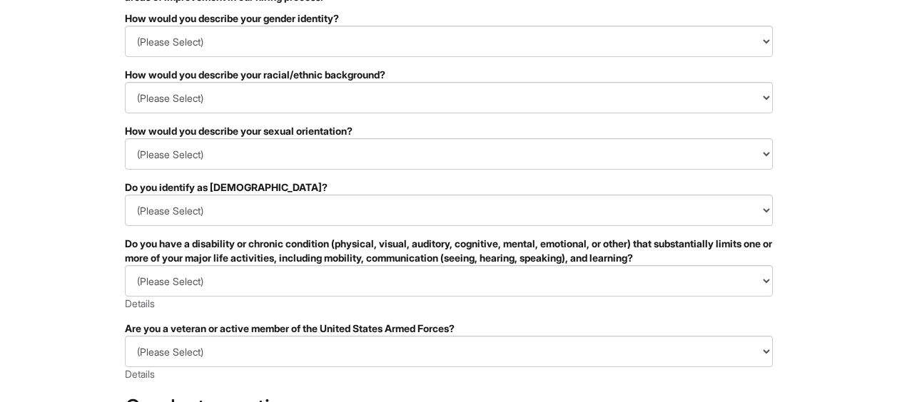
scroll to position [44, 0]
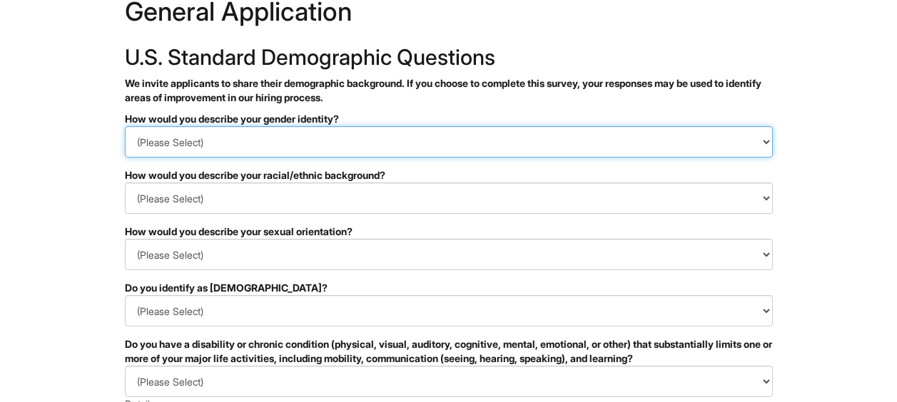
click at [216, 146] on select "(Please Select) Man Woman [DEMOGRAPHIC_DATA] I prefer to self-describe I don't …" at bounding box center [449, 141] width 648 height 31
select select "Man"
click at [125, 126] on select "(Please Select) Man Woman [DEMOGRAPHIC_DATA] I prefer to self-describe I don't …" at bounding box center [449, 141] width 648 height 31
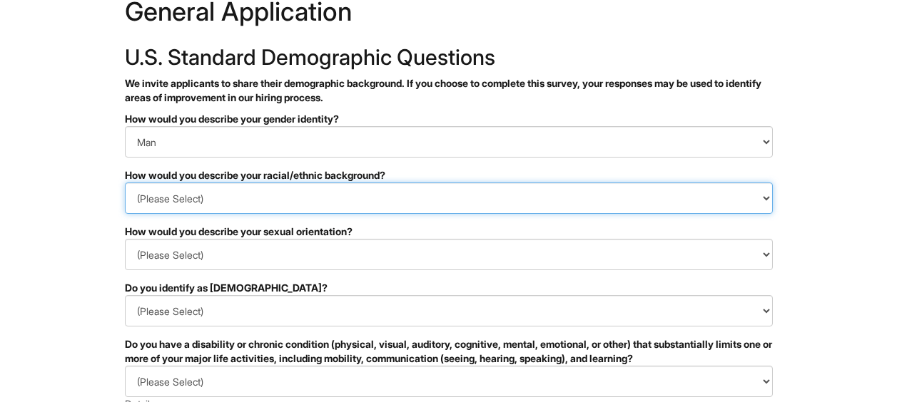
click at [219, 203] on select "(Please Select) [DEMOGRAPHIC_DATA] or of [DEMOGRAPHIC_DATA] descent [DEMOGRAPHI…" at bounding box center [449, 198] width 648 height 31
select select "Southeast Asian"
click at [125, 183] on select "(Please Select) [DEMOGRAPHIC_DATA] or of [DEMOGRAPHIC_DATA] descent [DEMOGRAPHI…" at bounding box center [449, 198] width 648 height 31
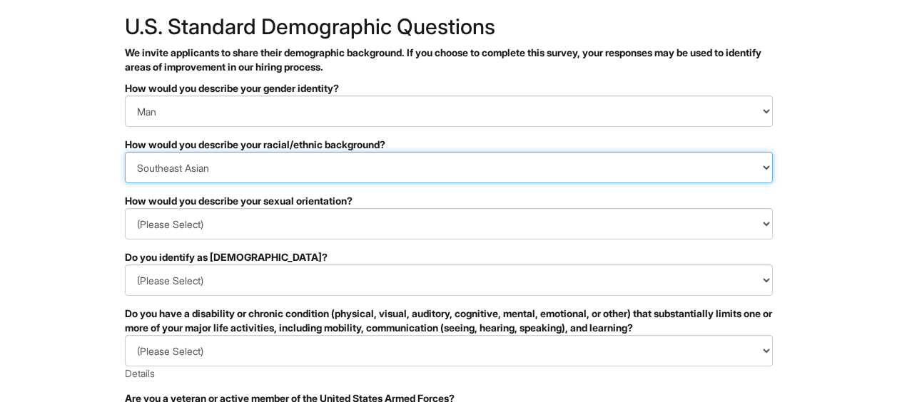
scroll to position [116, 0]
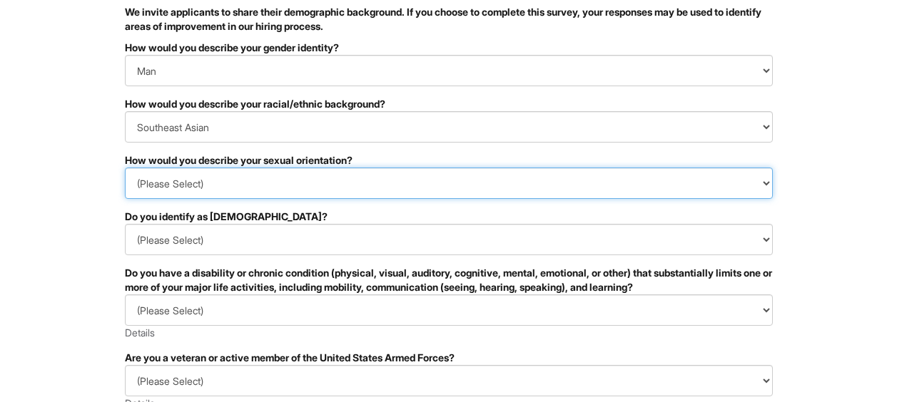
click at [235, 183] on select "(Please Select) [DEMOGRAPHIC_DATA] [DEMOGRAPHIC_DATA] and/or [DEMOGRAPHIC_DATA]…" at bounding box center [449, 183] width 648 height 31
select select "[DEMOGRAPHIC_DATA]"
click at [125, 168] on select "(Please Select) [DEMOGRAPHIC_DATA] [DEMOGRAPHIC_DATA] and/or [DEMOGRAPHIC_DATA]…" at bounding box center [449, 183] width 648 height 31
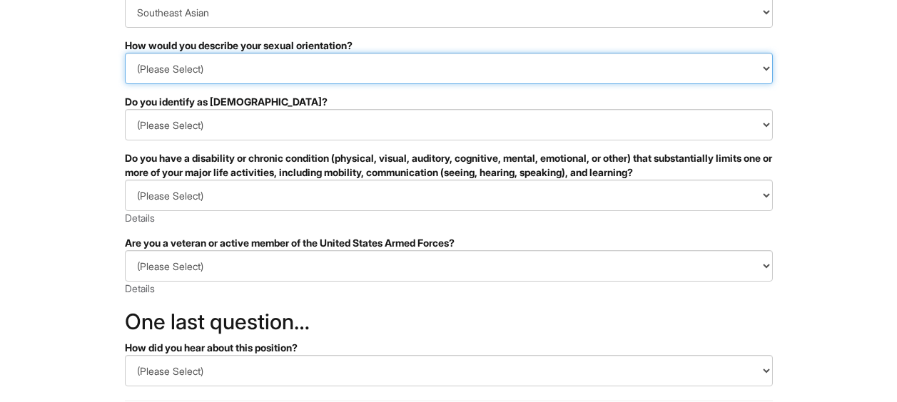
scroll to position [258, 0]
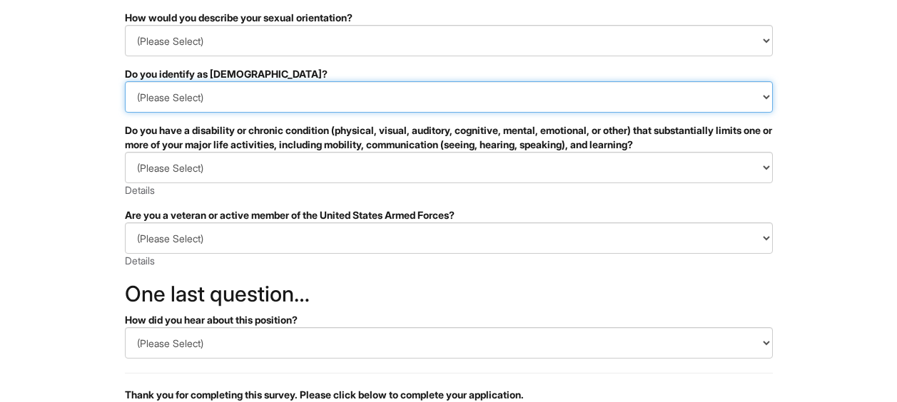
click at [220, 92] on select "(Please Select) Yes No I prefer to self-describe I don't wish to answer" at bounding box center [449, 96] width 648 height 31
select select "No"
click at [125, 81] on select "(Please Select) Yes No I prefer to self-describe I don't wish to answer" at bounding box center [449, 96] width 648 height 31
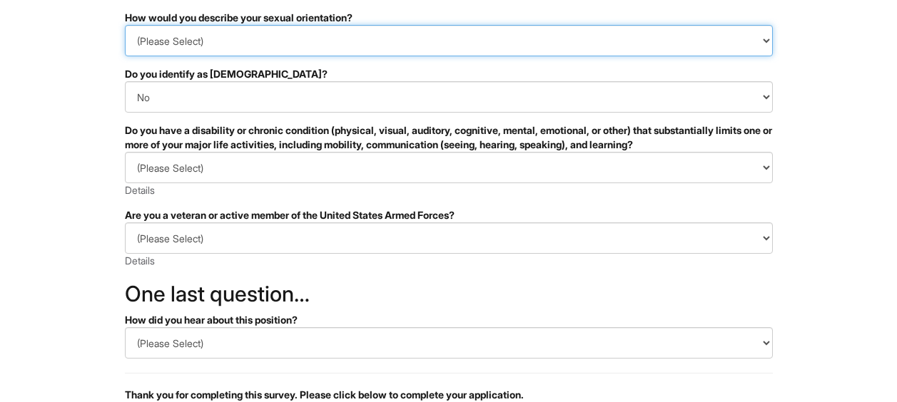
click at [182, 56] on select "(Please Select) [DEMOGRAPHIC_DATA] [DEMOGRAPHIC_DATA] and/or [DEMOGRAPHIC_DATA]…" at bounding box center [449, 40] width 648 height 31
select select "I don't wish to answer"
click at [125, 25] on select "(Please Select) [DEMOGRAPHIC_DATA] [DEMOGRAPHIC_DATA] and/or [DEMOGRAPHIC_DATA]…" at bounding box center [449, 40] width 648 height 31
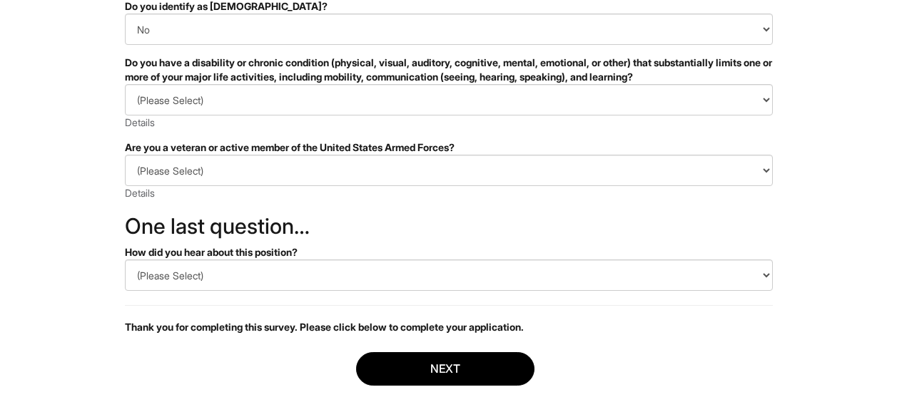
scroll to position [330, 0]
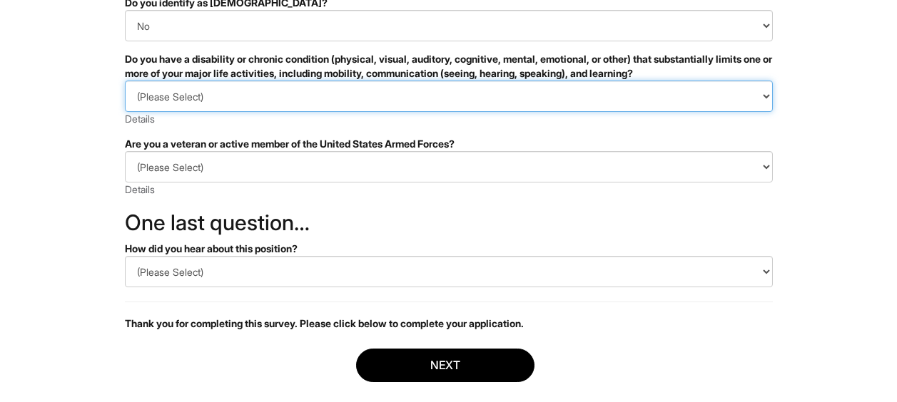
click at [222, 104] on select "(Please Select) YES, I HAVE A DISABILITY (or previously had a disability) NO, I…" at bounding box center [449, 96] width 648 height 31
select select "YES, I HAVE A DISABILITY (or previously had a disability)"
click at [125, 81] on select "(Please Select) YES, I HAVE A DISABILITY (or previously had a disability) NO, I…" at bounding box center [449, 96] width 648 height 31
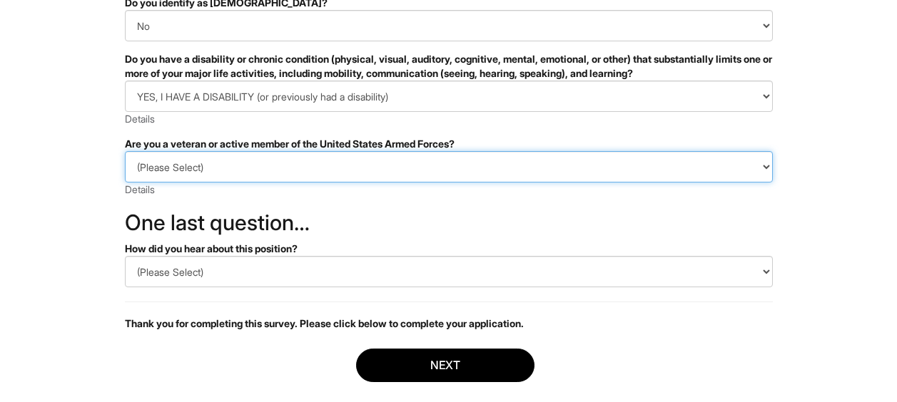
click at [179, 156] on select "(Please Select) I IDENTIFY AS ONE OR MORE OF THE CLASSIFICATIONS OF PROTECTED V…" at bounding box center [449, 166] width 648 height 31
select select "I AM NOT A PROTECTED VETERAN"
click at [125, 151] on select "(Please Select) I IDENTIFY AS ONE OR MORE OF THE CLASSIFICATIONS OF PROTECTED V…" at bounding box center [449, 166] width 648 height 31
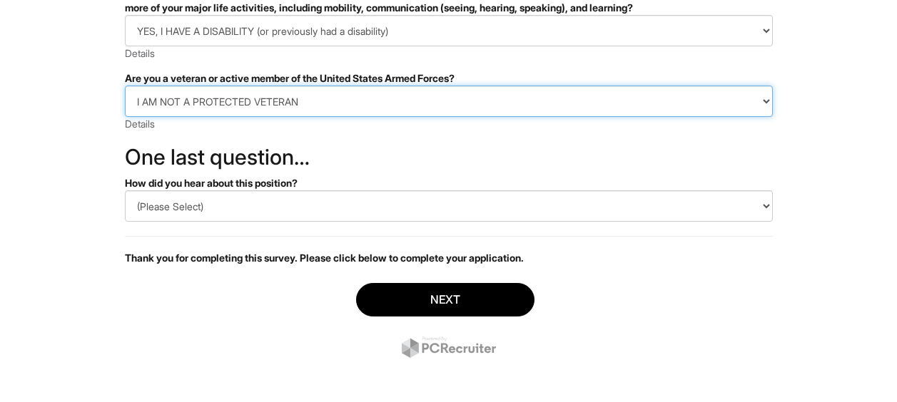
scroll to position [401, 0]
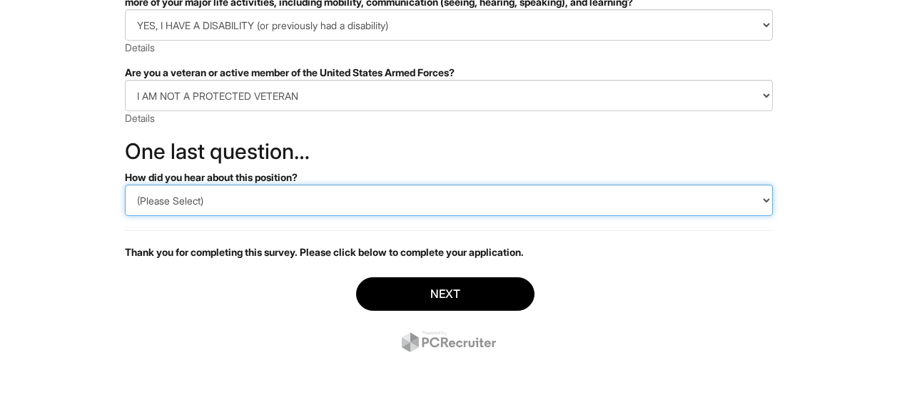
click at [185, 204] on select "(Please Select) CareerBuilder Indeed LinkedIn Monster Referral Other" at bounding box center [449, 200] width 648 height 31
select select "LinkedIn"
click at [125, 185] on select "(Please Select) CareerBuilder Indeed LinkedIn Monster Referral Other" at bounding box center [449, 200] width 648 height 31
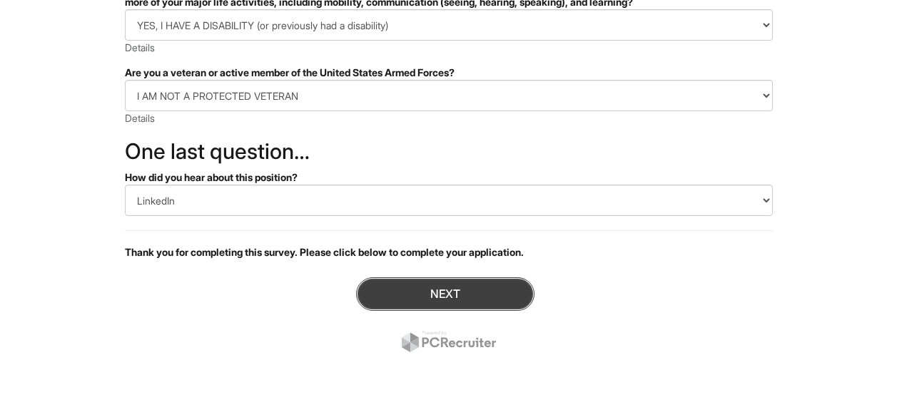
click at [408, 288] on button "Next" at bounding box center [445, 294] width 178 height 34
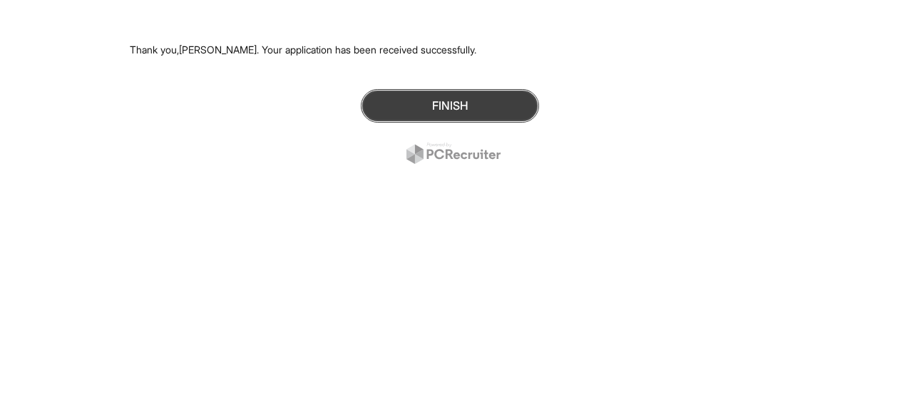
click at [467, 114] on button "Finish" at bounding box center [450, 106] width 178 height 34
